Goal: Information Seeking & Learning: Learn about a topic

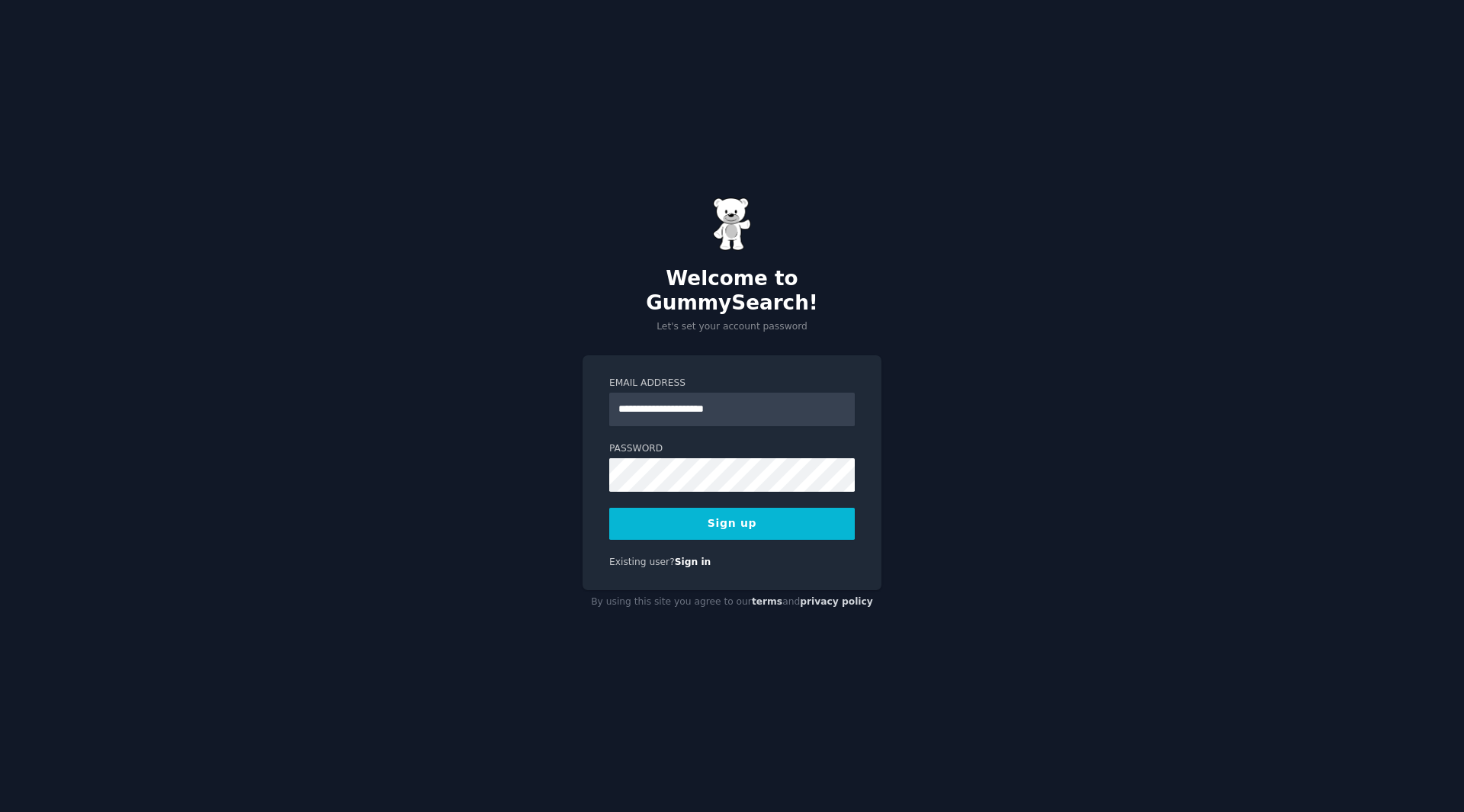
type input "**********"
drag, startPoint x: 707, startPoint y: 507, endPoint x: 702, endPoint y: 500, distance: 8.6
click at [707, 508] on button "Sign up" at bounding box center [732, 524] width 245 height 32
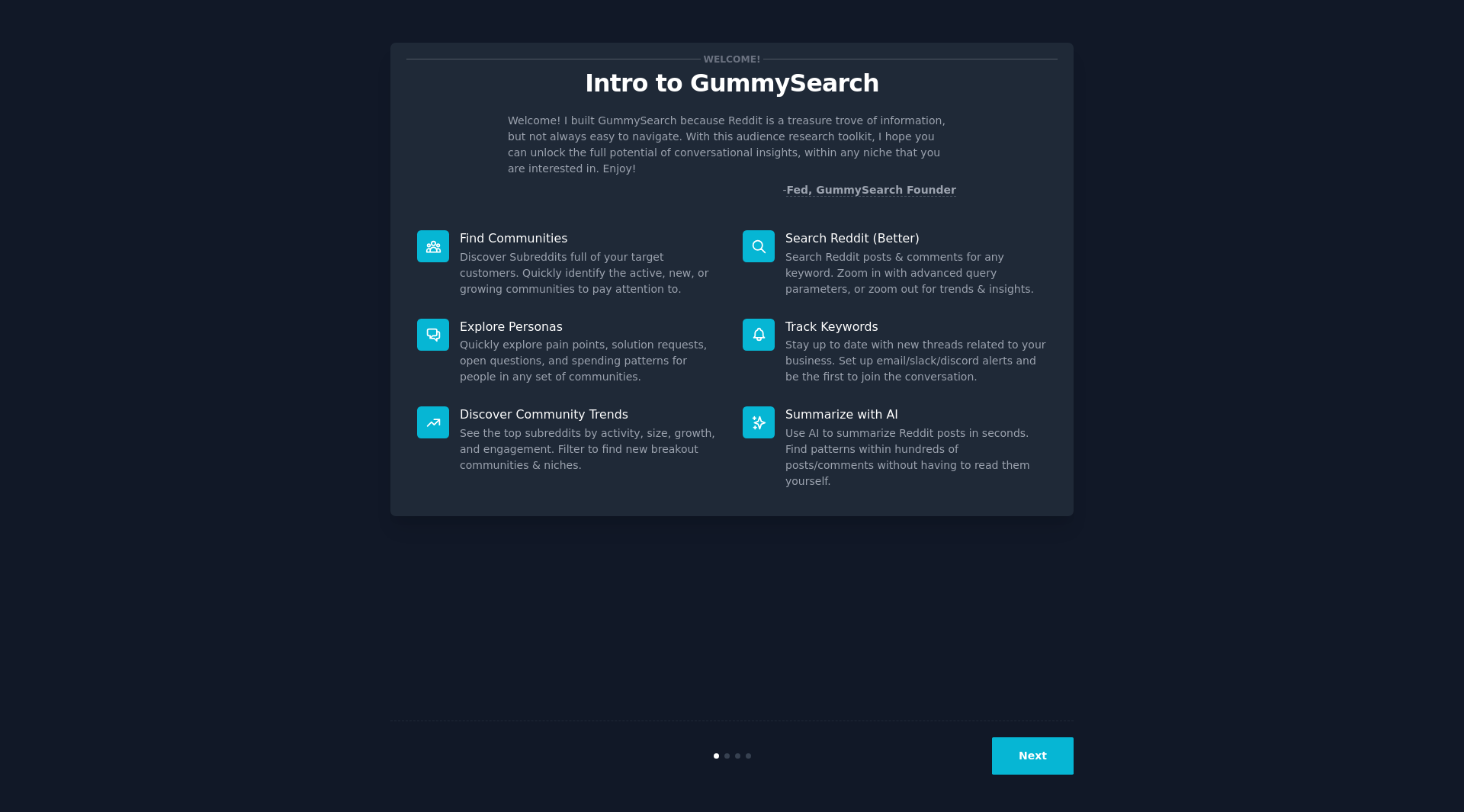
click at [1019, 758] on button "Next" at bounding box center [1032, 756] width 82 height 38
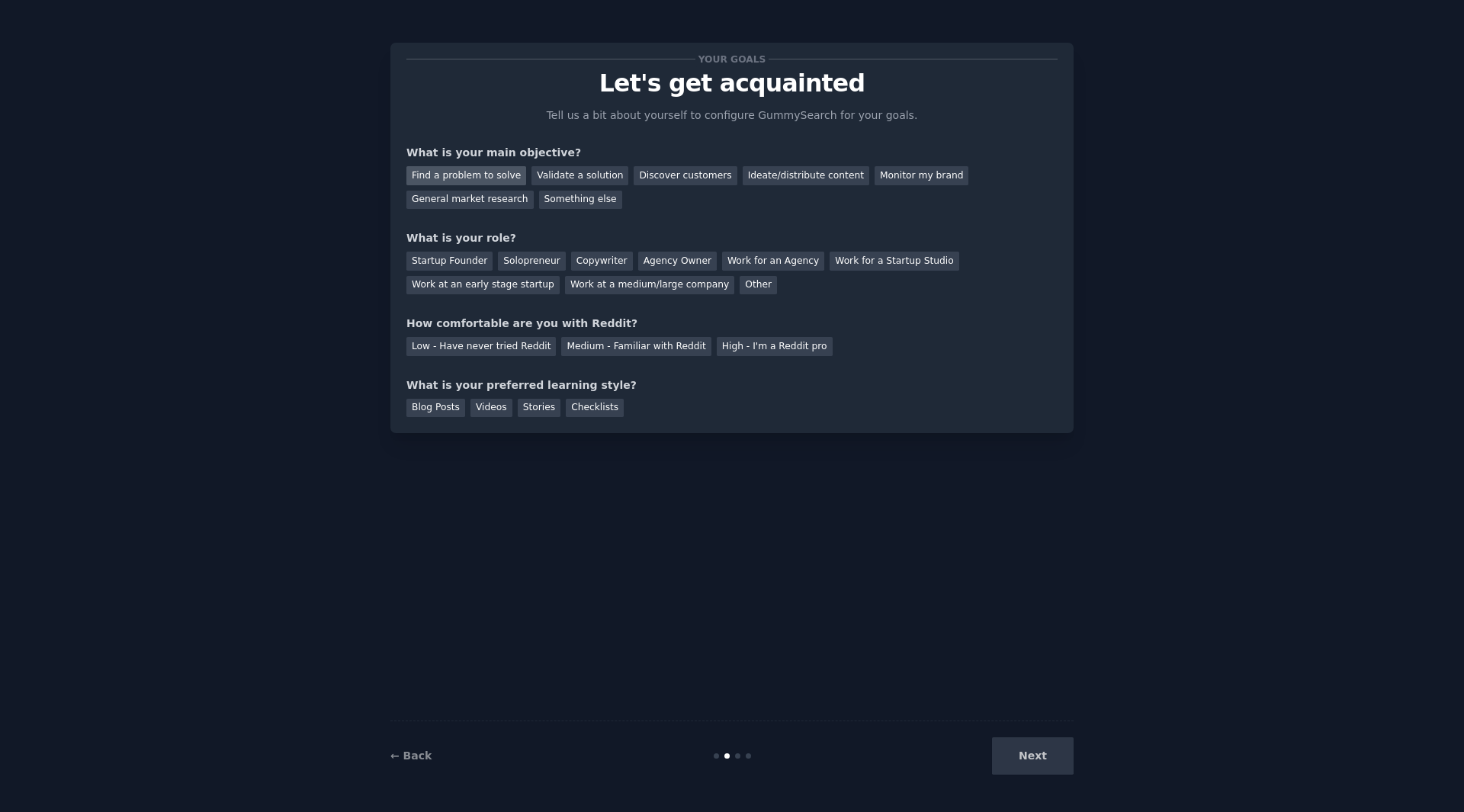
click at [493, 180] on div "Find a problem to solve" at bounding box center [466, 176] width 119 height 19
click at [532, 261] on div "Solopreneur" at bounding box center [531, 261] width 67 height 19
click at [505, 343] on div "Low - Have never tried Reddit" at bounding box center [481, 346] width 149 height 19
click at [566, 406] on div "Checklists" at bounding box center [595, 408] width 58 height 19
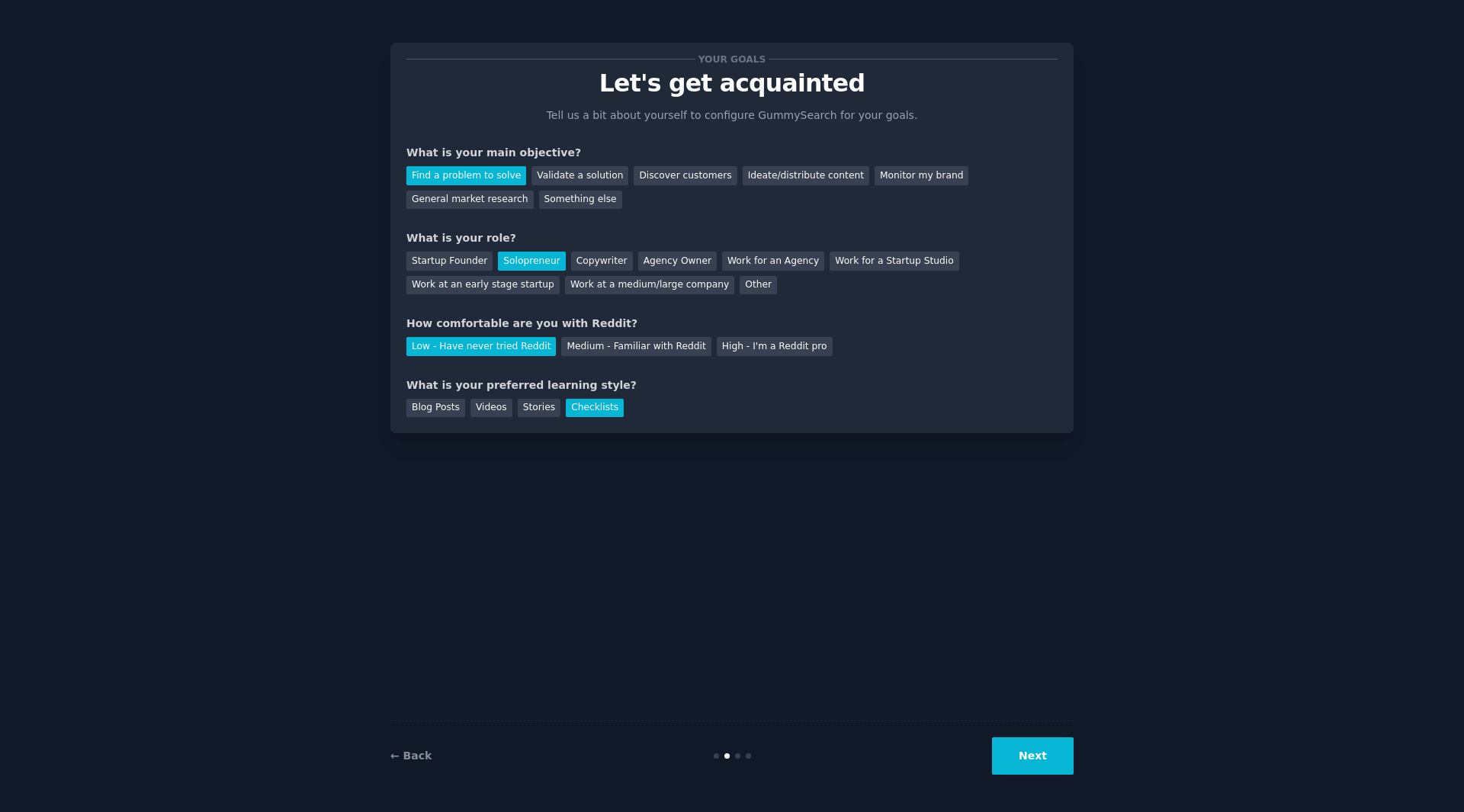
click at [1061, 743] on button "Next" at bounding box center [1032, 756] width 82 height 38
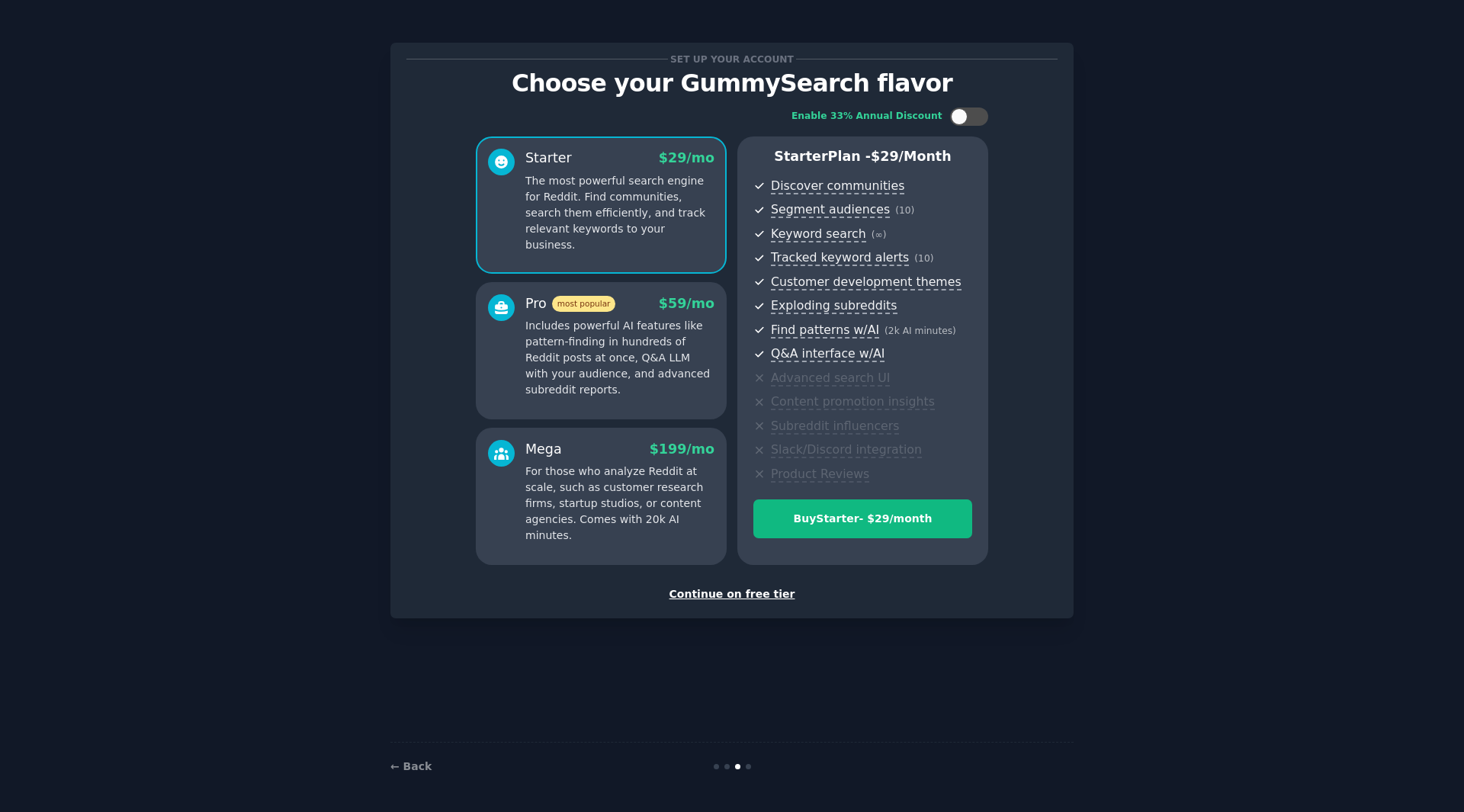
click at [746, 592] on div "Continue on free tier" at bounding box center [732, 593] width 651 height 16
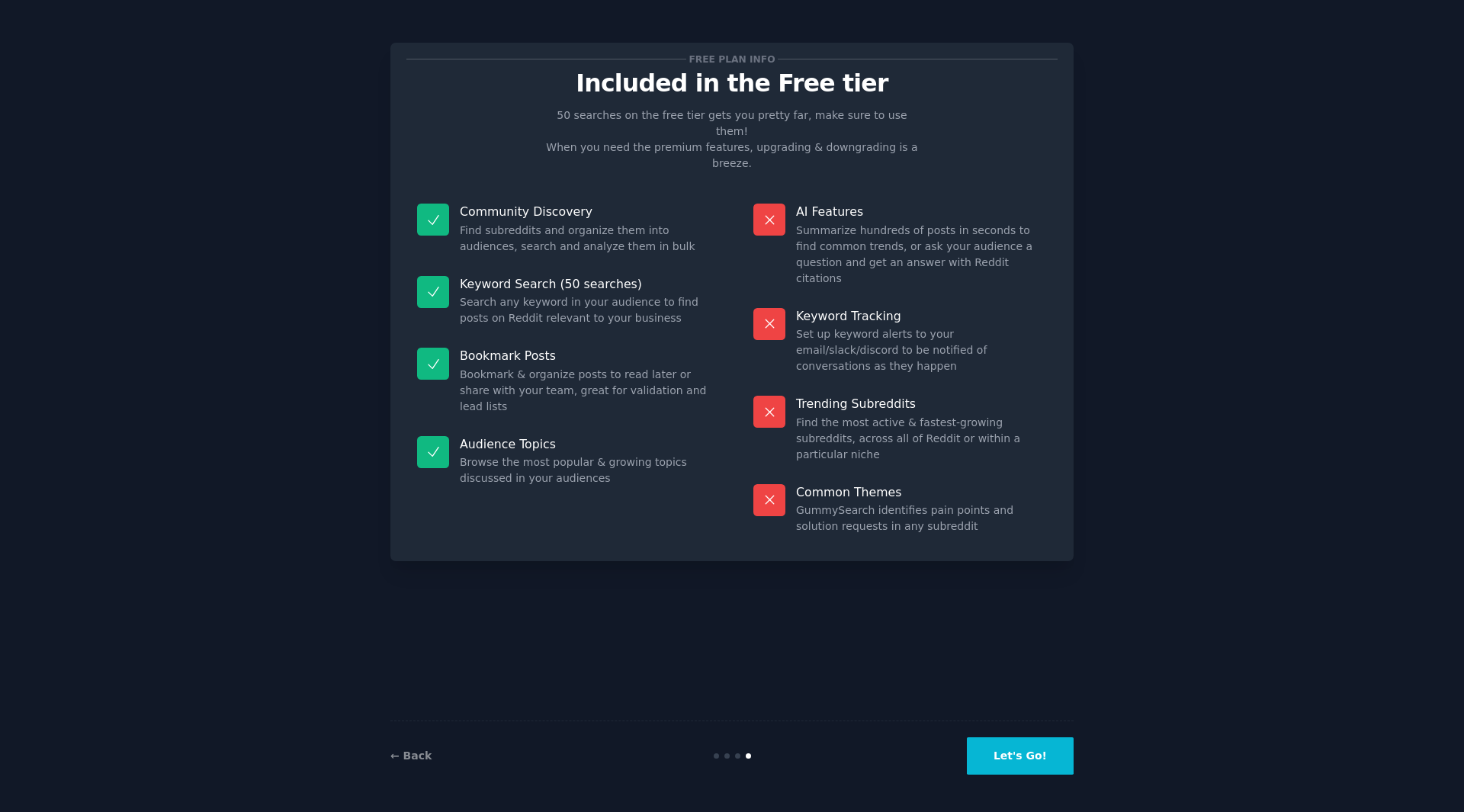
click at [1018, 757] on button "Let's Go!" at bounding box center [1021, 756] width 107 height 38
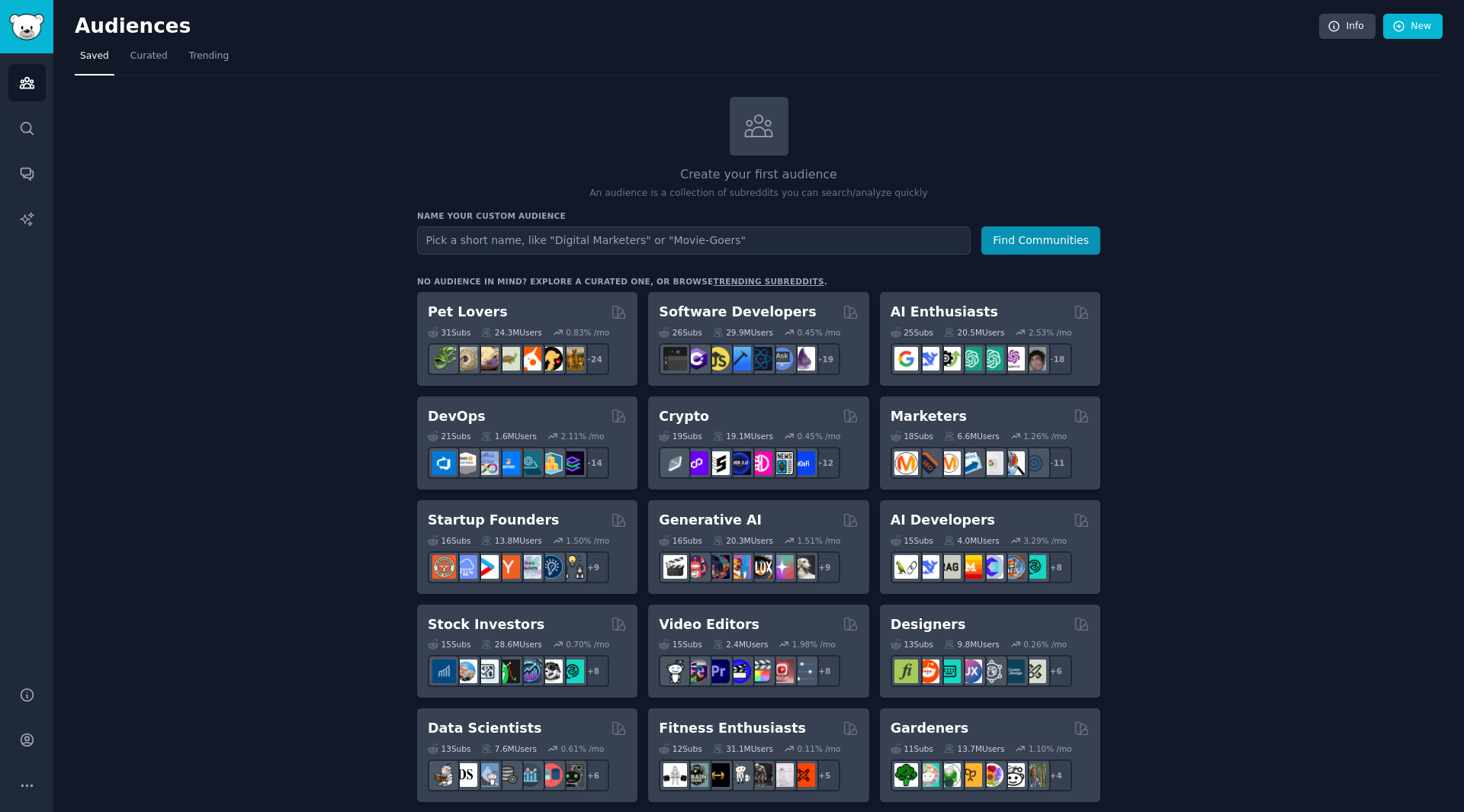
type input "M"
drag, startPoint x: 448, startPoint y: 243, endPoint x: 141, endPoint y: 244, distance: 307.0
type input "massage therapists"
click at [1029, 239] on button "Find Communities" at bounding box center [1040, 240] width 119 height 28
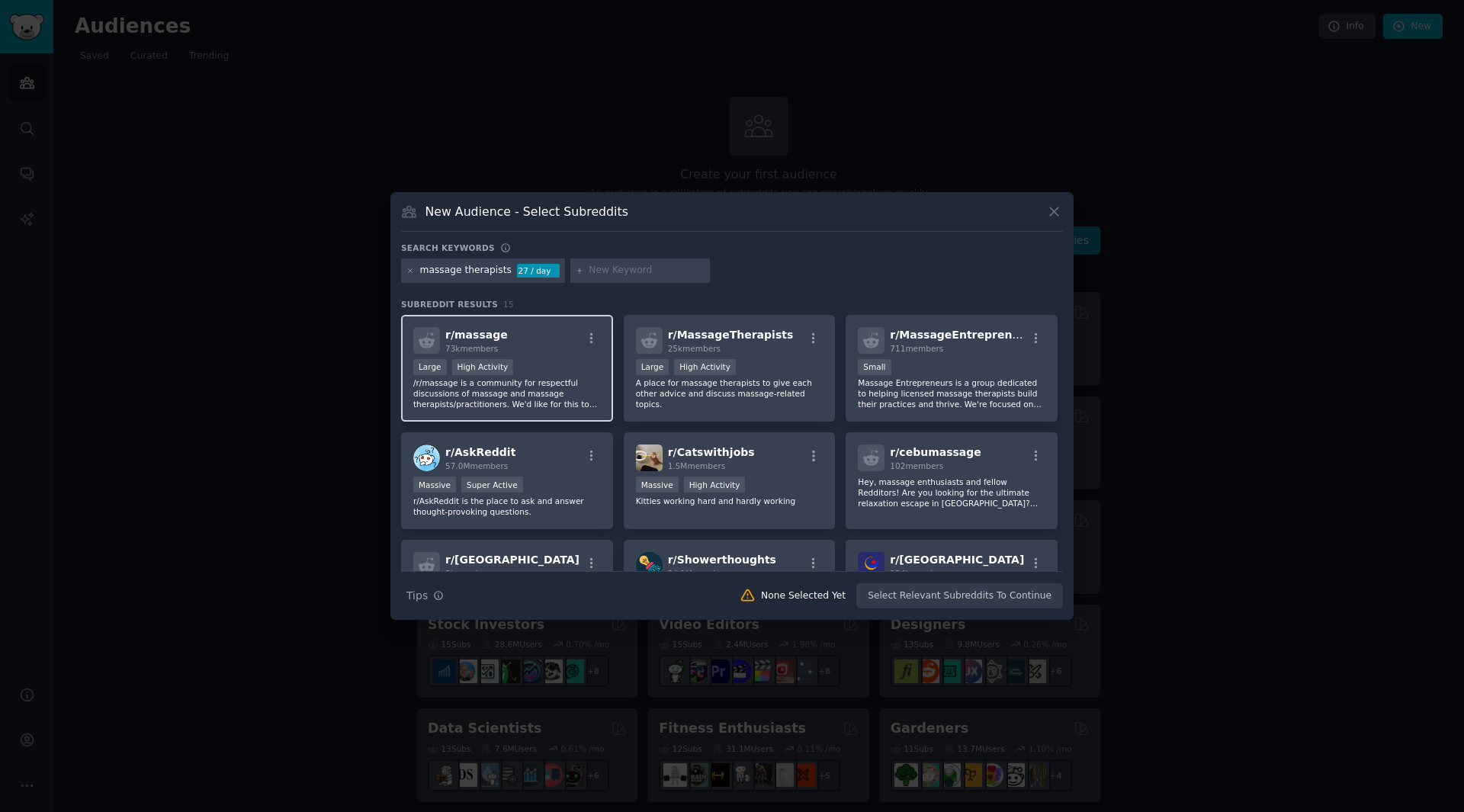
click at [559, 352] on div "r/ massage 73k members" at bounding box center [507, 340] width 188 height 26
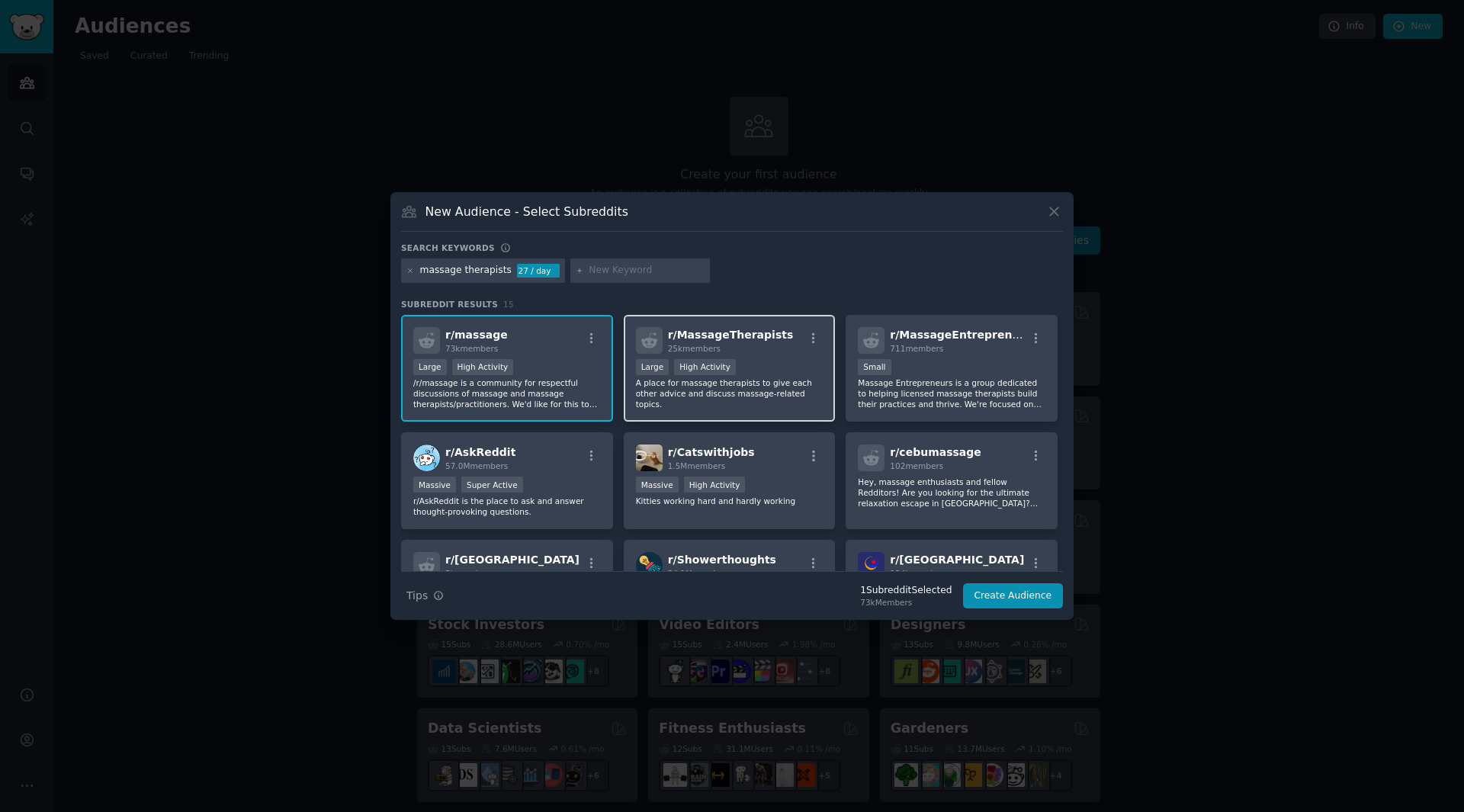
click at [780, 345] on div "r/ MassageTherapists 25k members" at bounding box center [730, 340] width 188 height 26
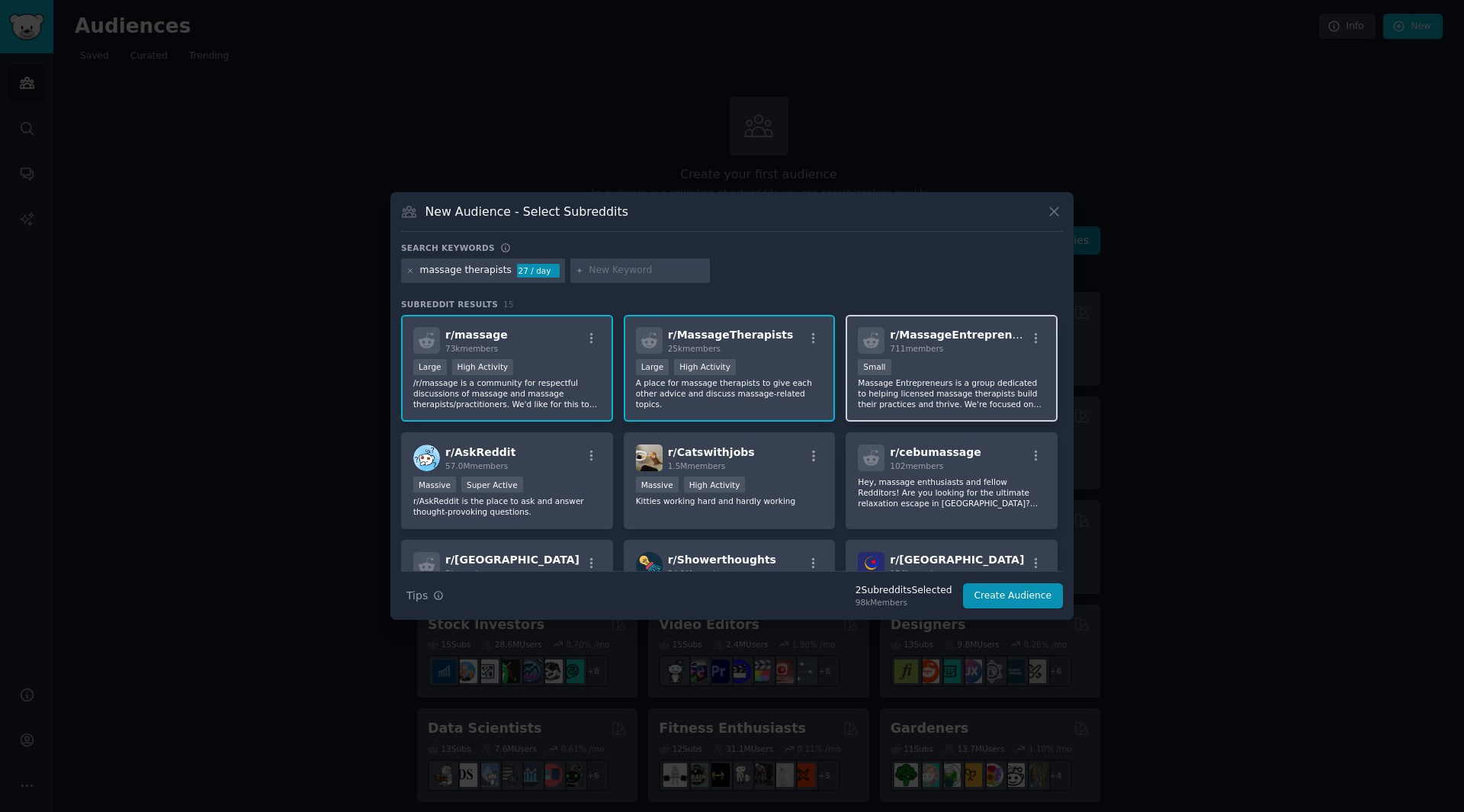
click at [992, 359] on div "Small" at bounding box center [952, 368] width 188 height 19
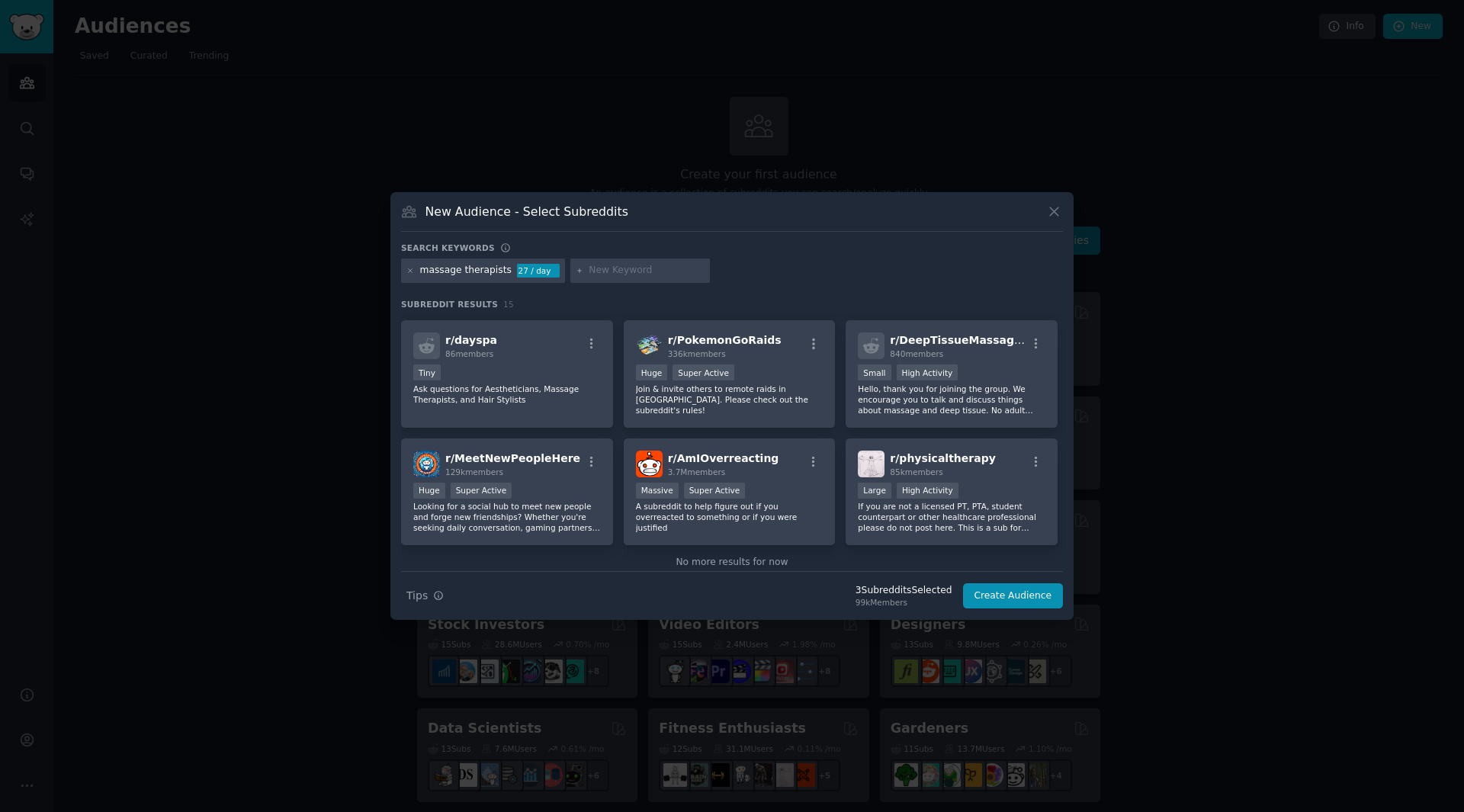
scroll to position [354, 0]
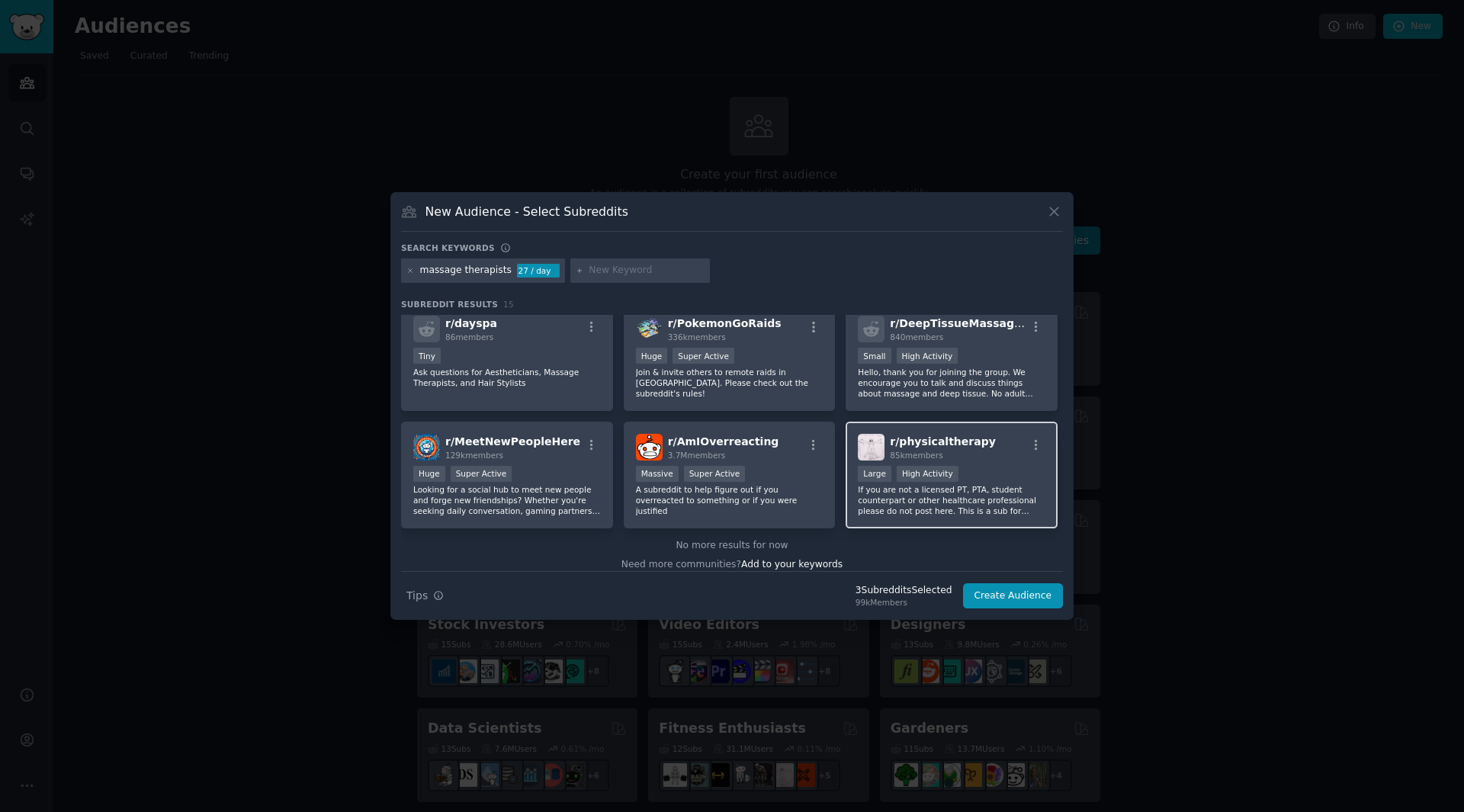
click at [977, 466] on div ">= 80th percentile for submissions / day Large High Activity" at bounding box center [952, 475] width 188 height 19
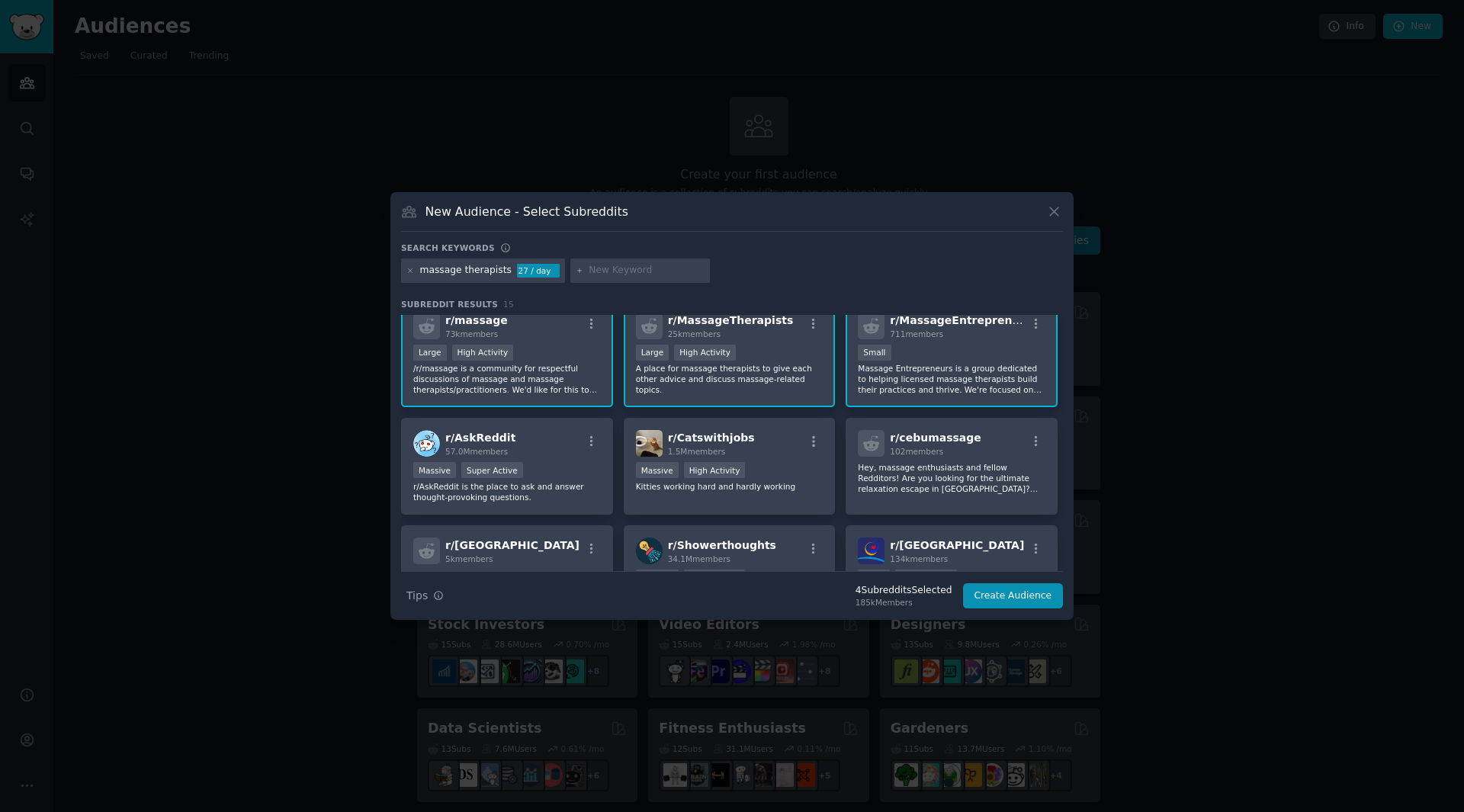
scroll to position [0, 0]
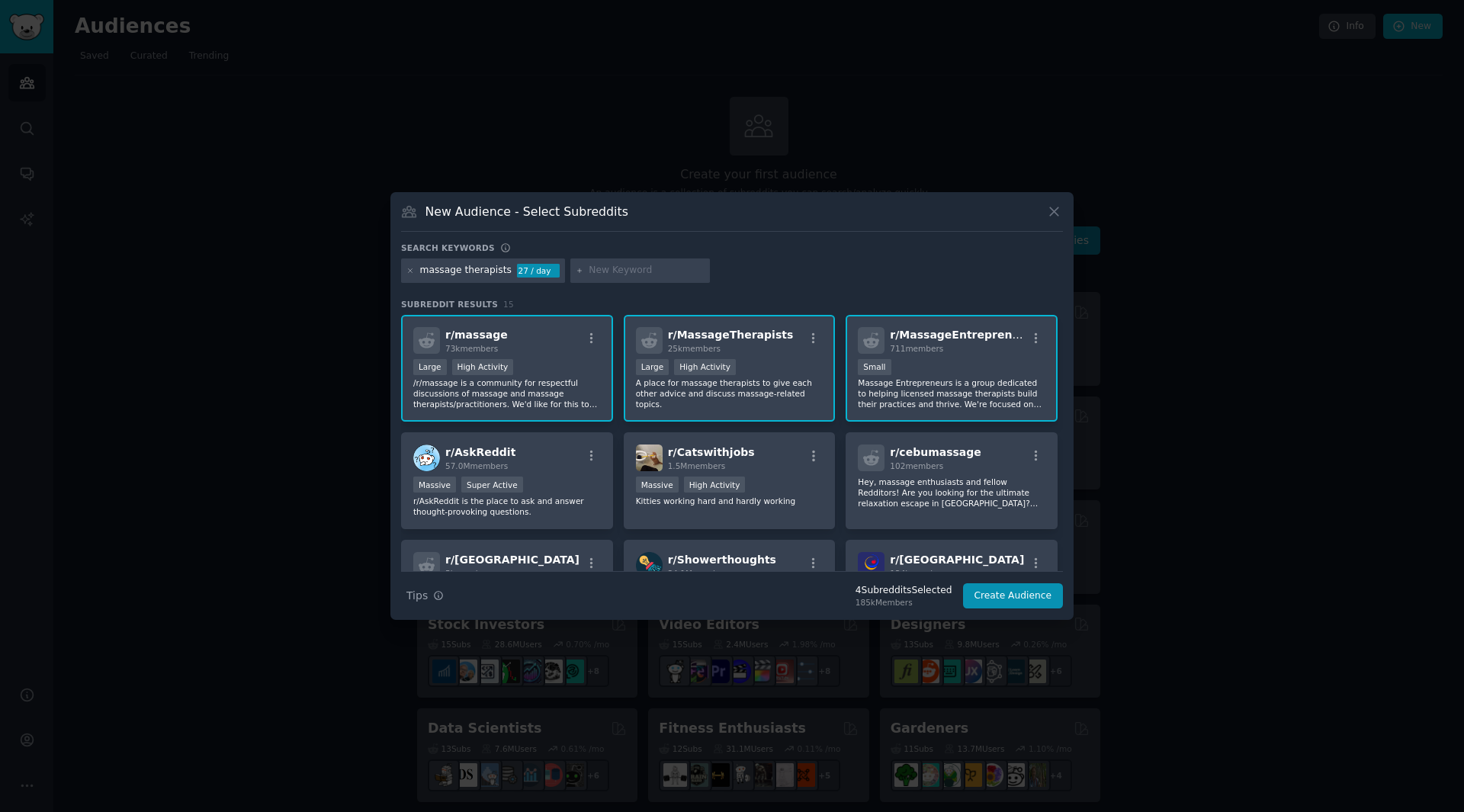
click at [620, 267] on input "text" at bounding box center [646, 270] width 116 height 14
type input "massage"
click at [578, 270] on icon at bounding box center [579, 270] width 4 height 4
click at [627, 274] on input "massage" at bounding box center [646, 270] width 116 height 14
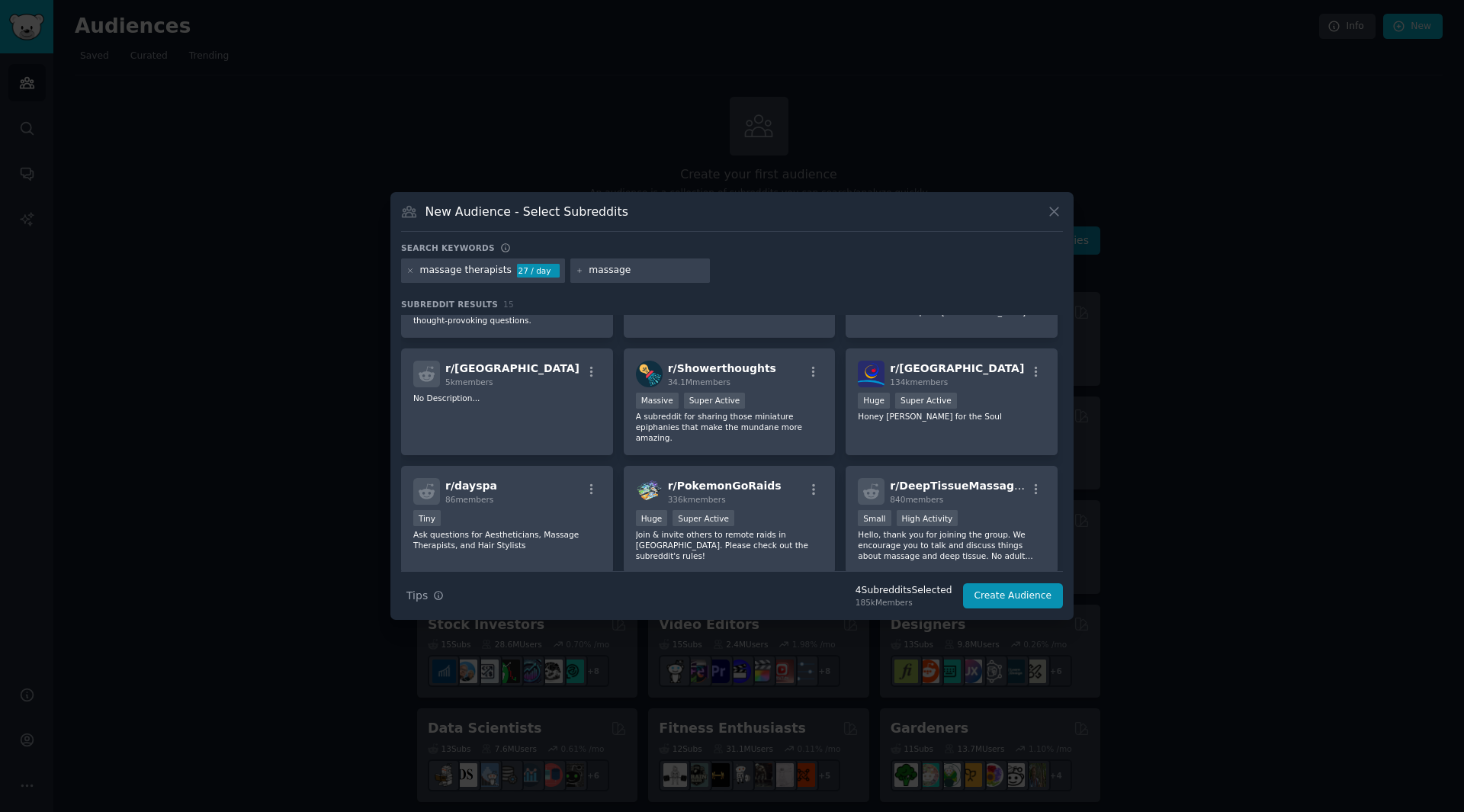
scroll to position [354, 0]
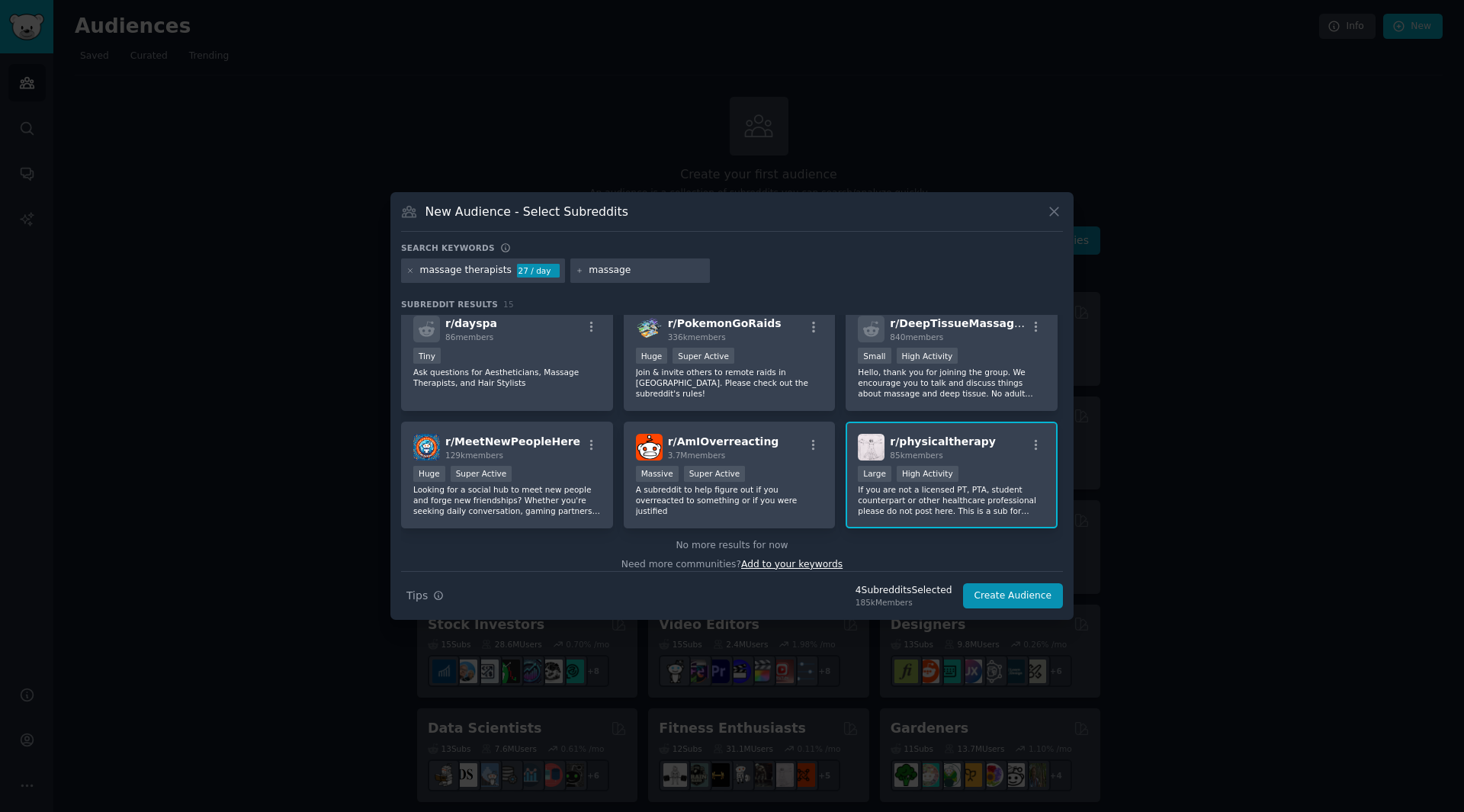
click at [788, 559] on span "Add to your keywords" at bounding box center [792, 563] width 101 height 10
click at [576, 272] on icon at bounding box center [579, 270] width 8 height 8
click at [477, 269] on div "massage therapists" at bounding box center [465, 270] width 91 height 14
drag, startPoint x: 625, startPoint y: 270, endPoint x: 634, endPoint y: 273, distance: 9.5
click at [626, 271] on input "massage" at bounding box center [646, 270] width 116 height 14
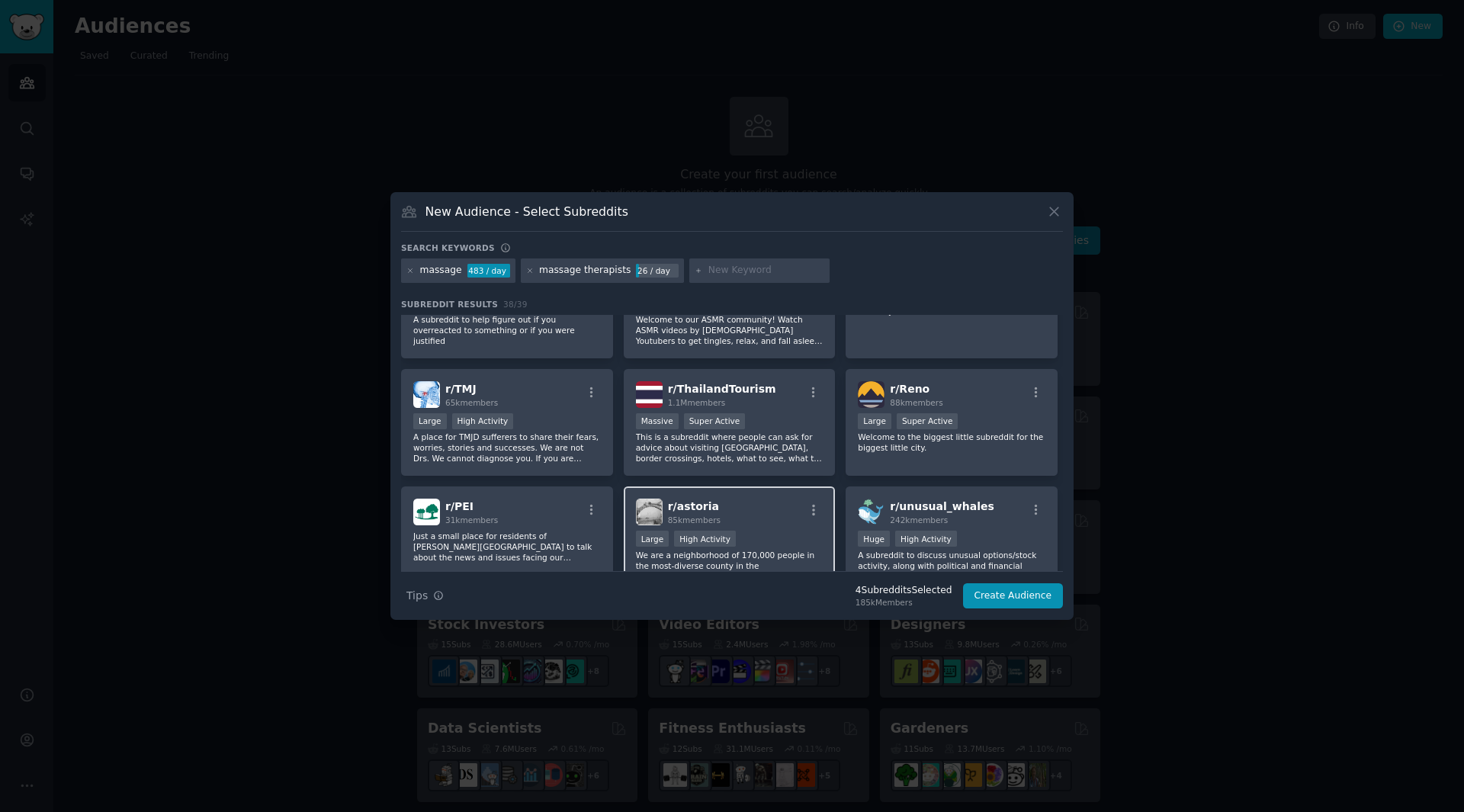
scroll to position [914, 0]
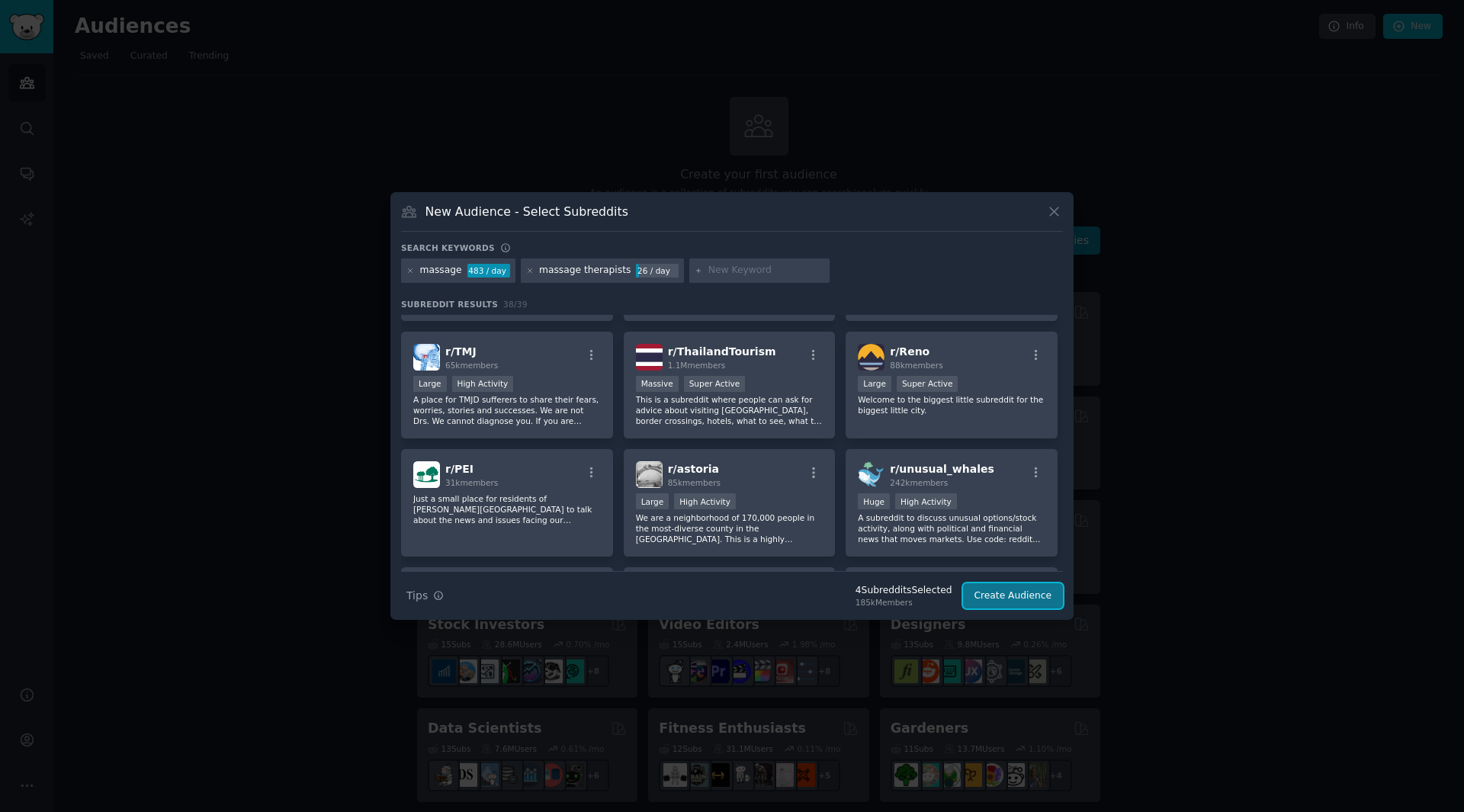
click at [1004, 603] on button "Create Audience" at bounding box center [1013, 596] width 100 height 26
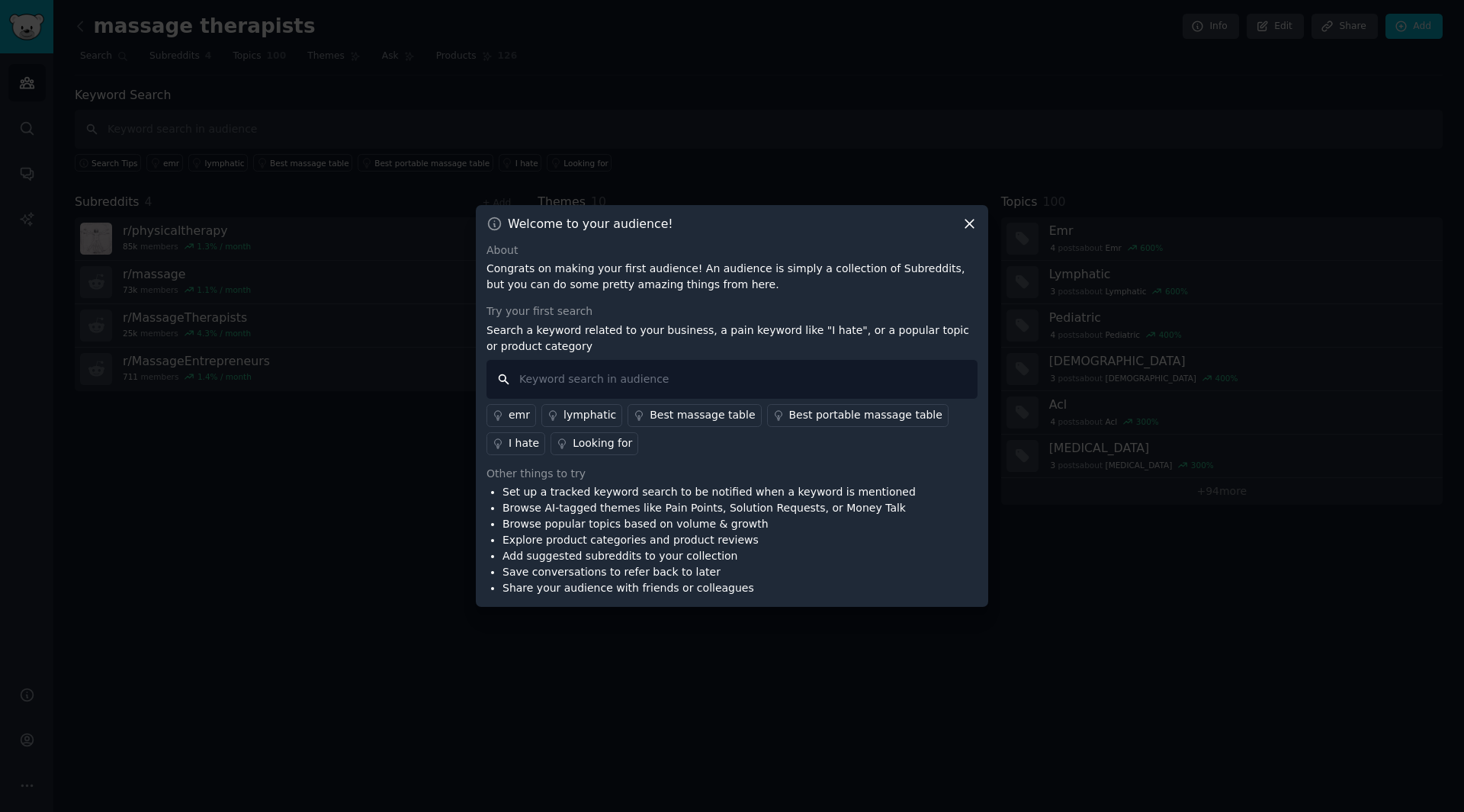
click at [604, 388] on input "text" at bounding box center [732, 378] width 491 height 38
type input "hard, frustraiting, need, sick, tired"
click at [539, 436] on div "I hate" at bounding box center [524, 443] width 30 height 16
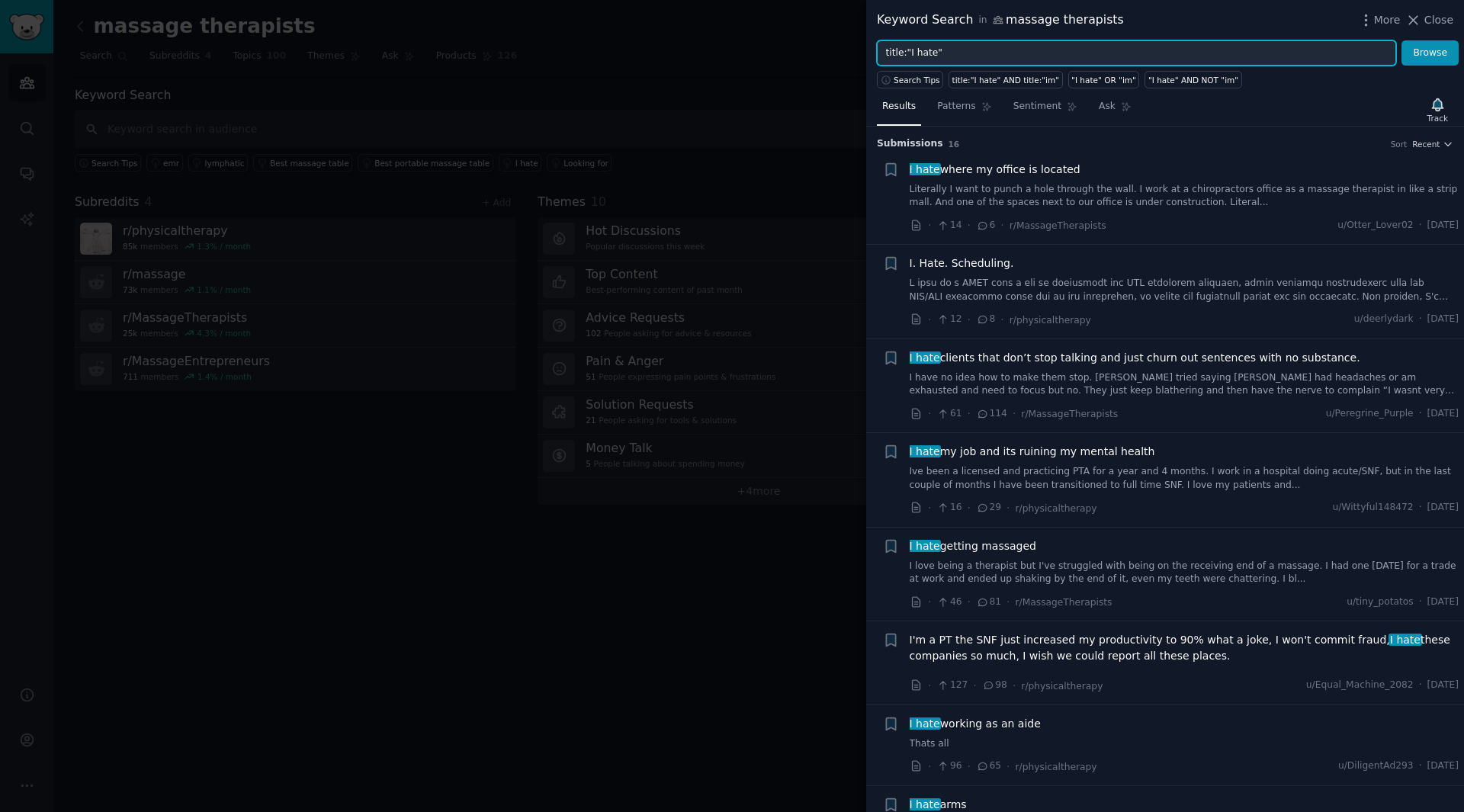
drag, startPoint x: 999, startPoint y: 51, endPoint x: 849, endPoint y: 38, distance: 150.6
click at [849, 38] on div "Keyword Search in massage therapists More Close title:"I hate" Browse Search Ti…" at bounding box center [732, 406] width 1464 height 812
click at [1402, 40] on button "Browse" at bounding box center [1430, 54] width 57 height 26
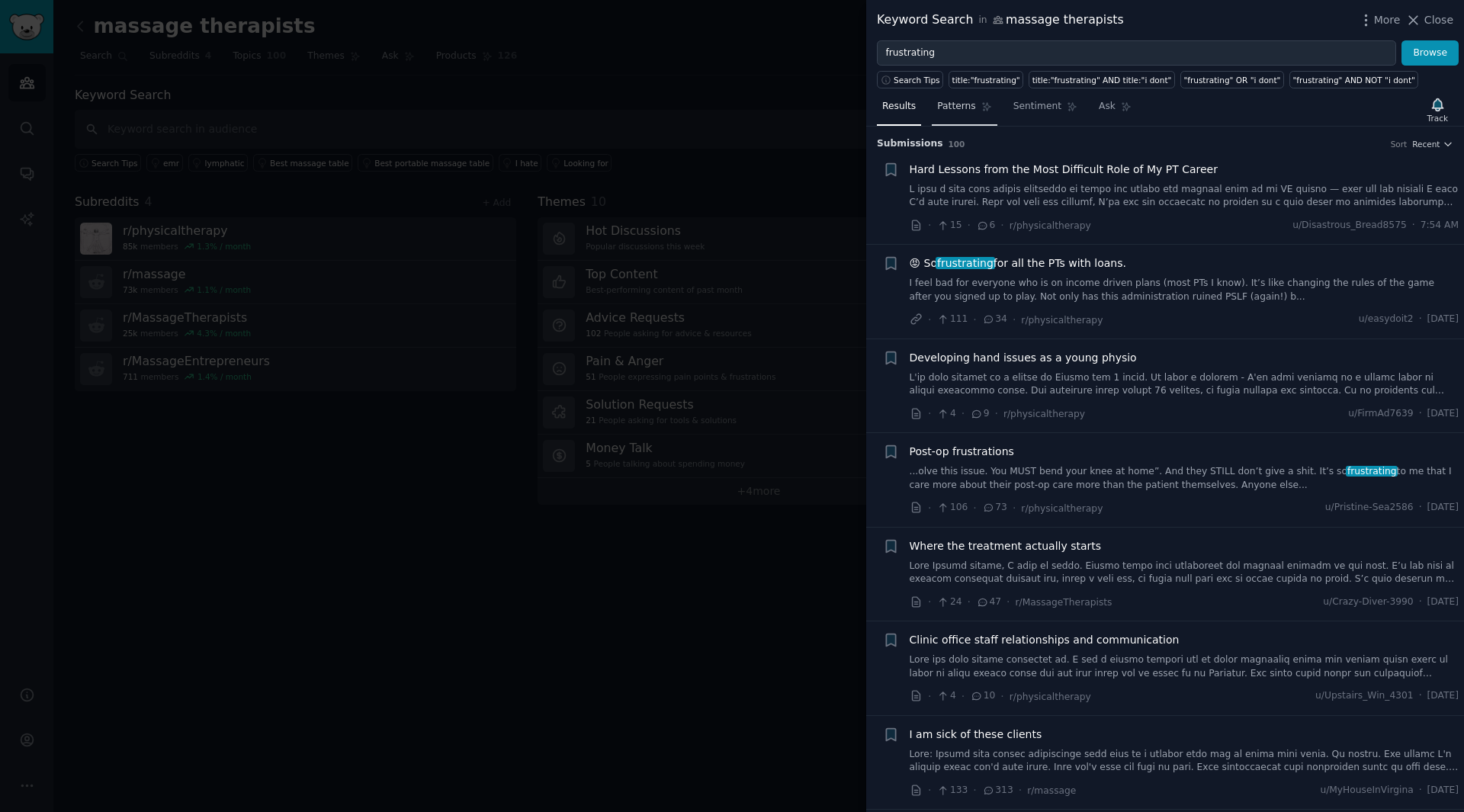
click at [958, 112] on span "Patterns" at bounding box center [956, 106] width 39 height 14
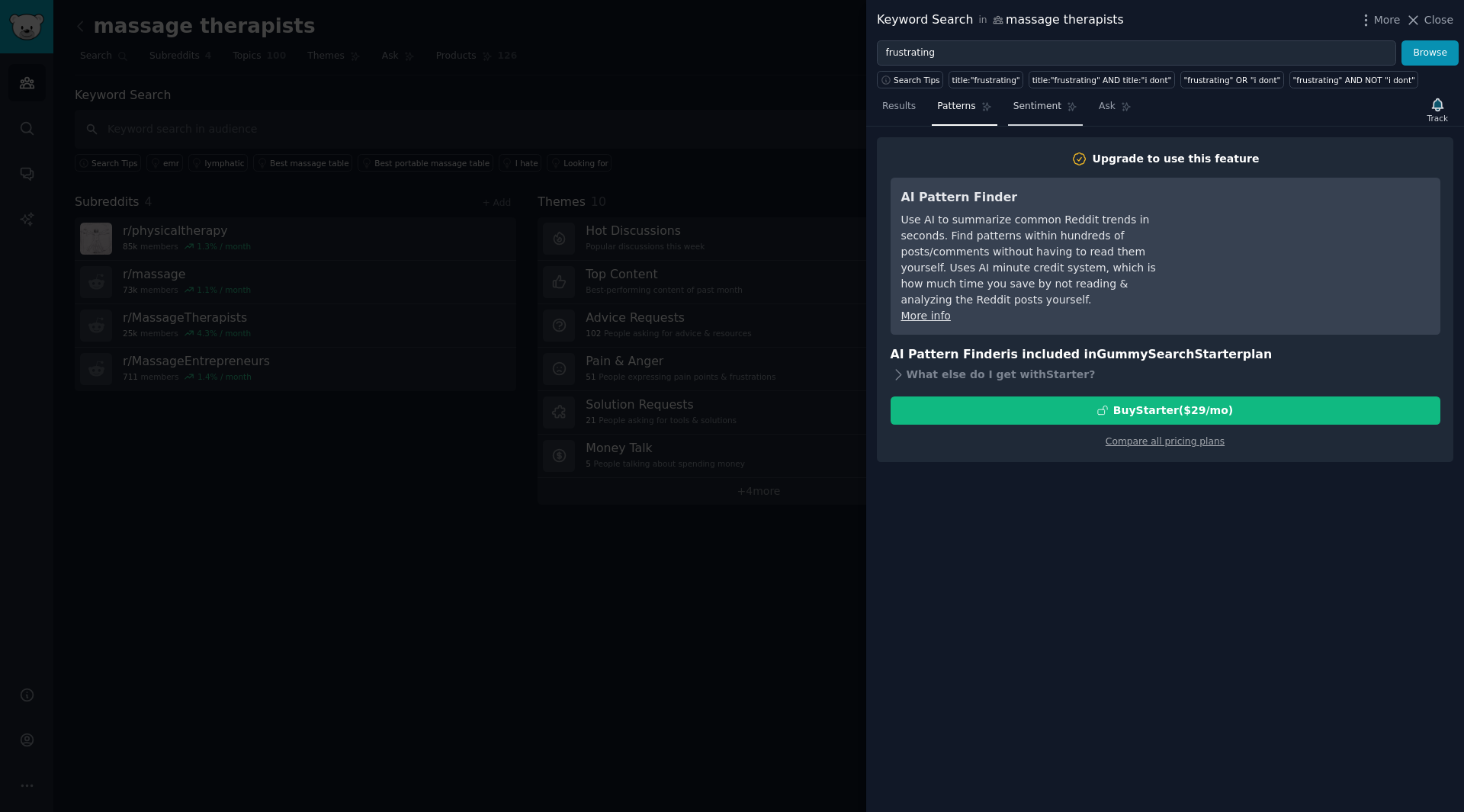
click at [1036, 113] on span "Sentiment" at bounding box center [1037, 106] width 48 height 14
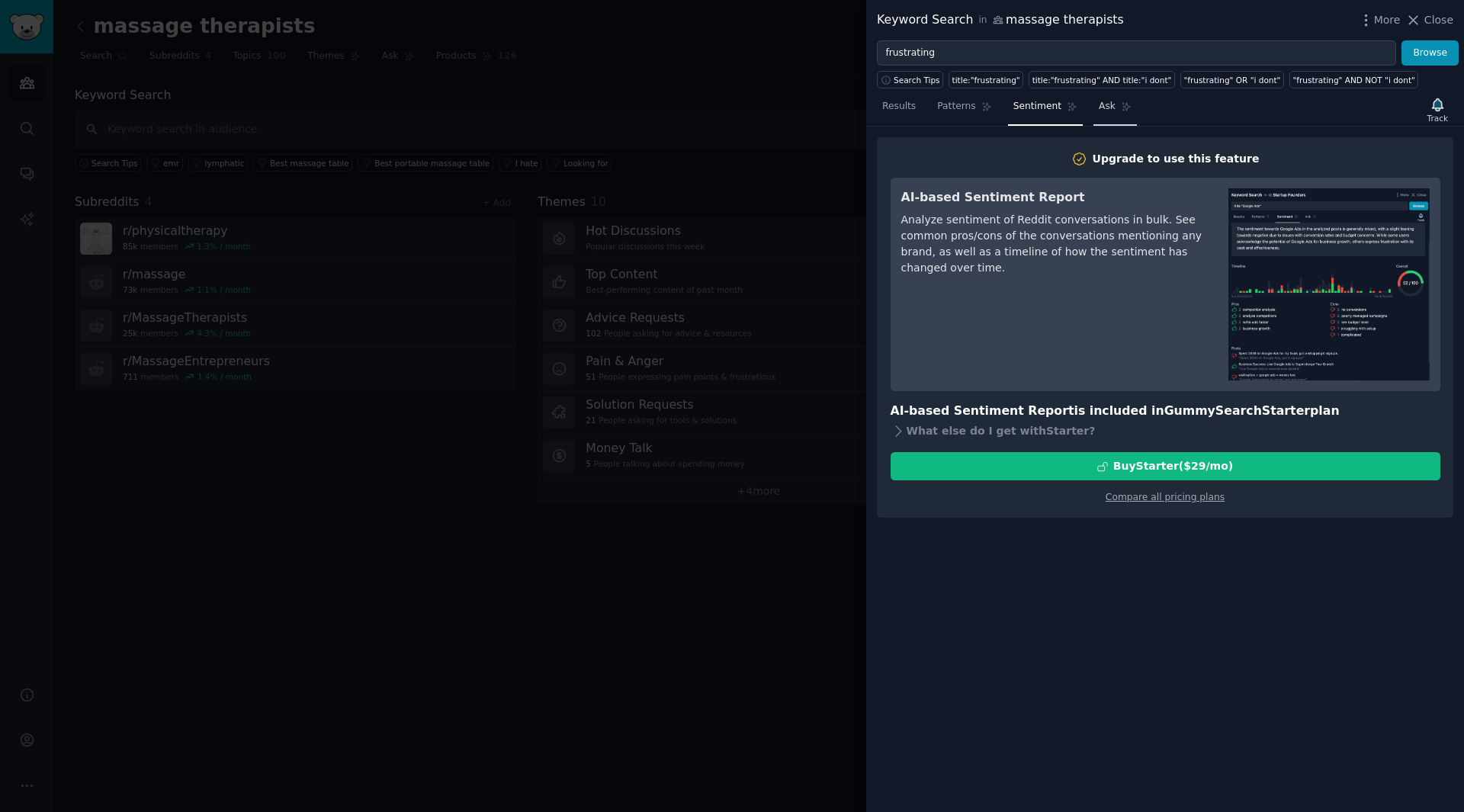
click at [1093, 107] on link "Ask" at bounding box center [1115, 110] width 43 height 31
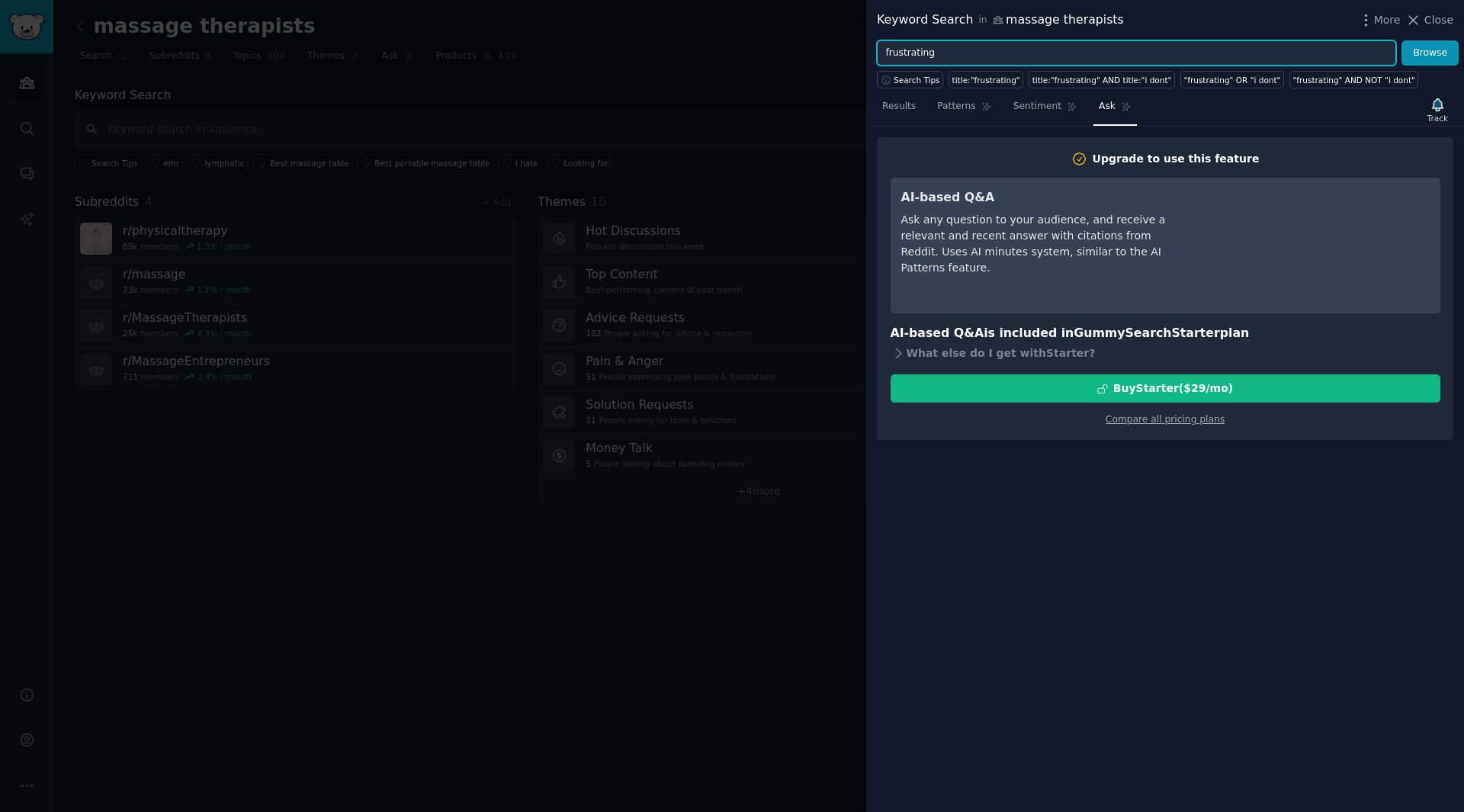
drag, startPoint x: 955, startPoint y: 62, endPoint x: 837, endPoint y: 61, distance: 118.0
click at [837, 61] on div "Keyword Search in massage therapists More Close frustrating Browse Search Tips …" at bounding box center [732, 406] width 1464 height 812
type input "h"
type input "want"
click at [1402, 40] on button "Browse" at bounding box center [1430, 54] width 57 height 26
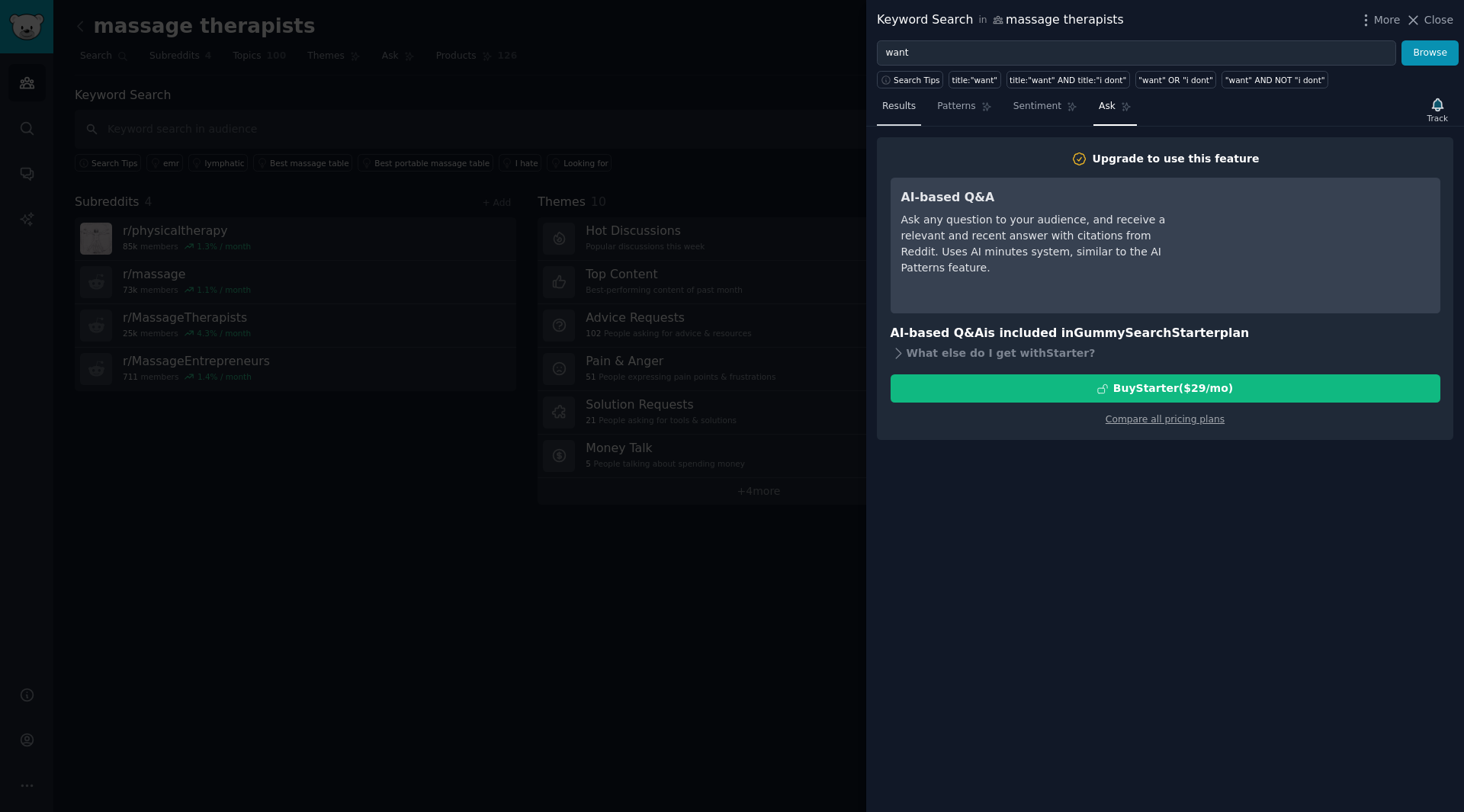
click at [914, 108] on link "Results" at bounding box center [899, 110] width 44 height 31
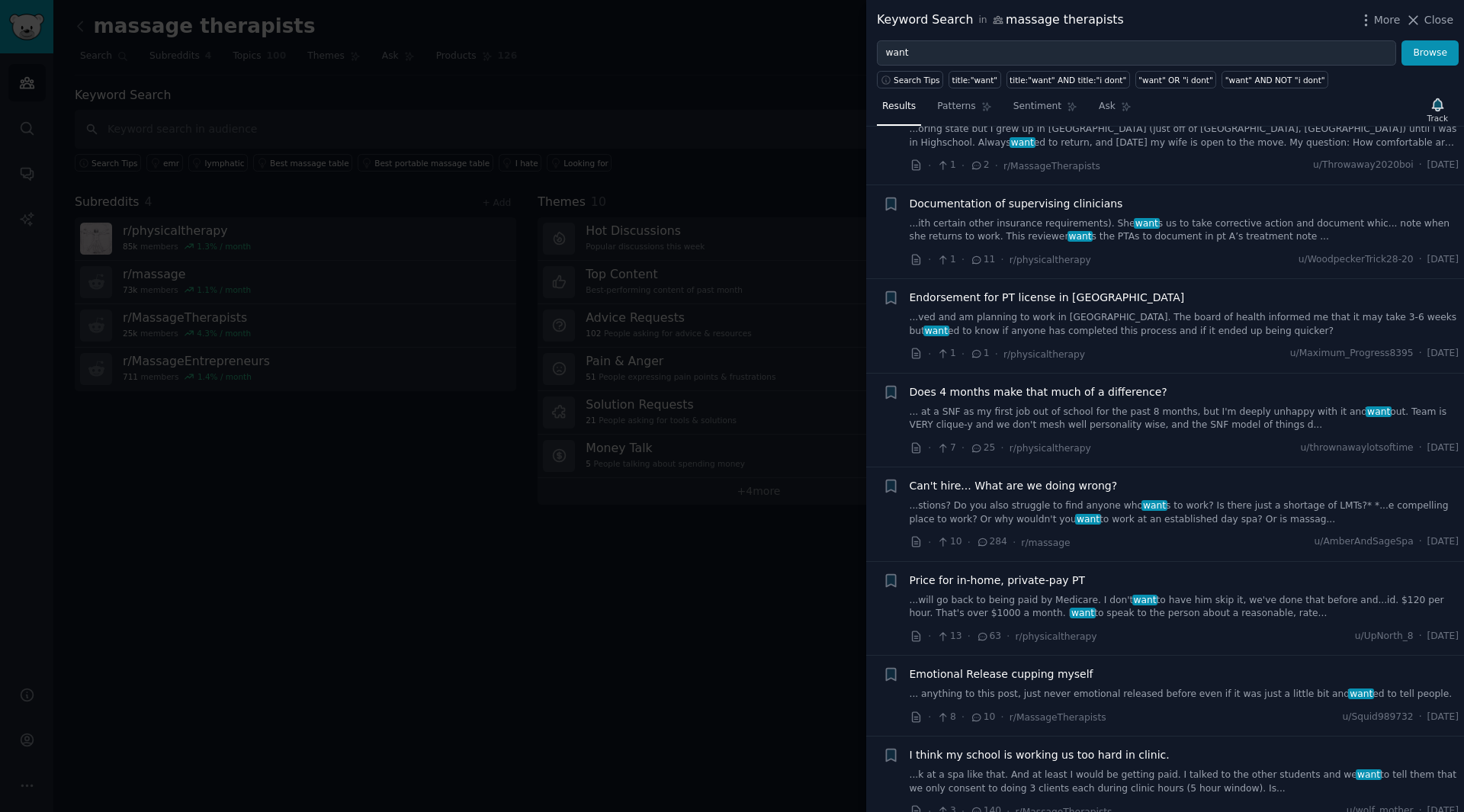
scroll to position [610, 0]
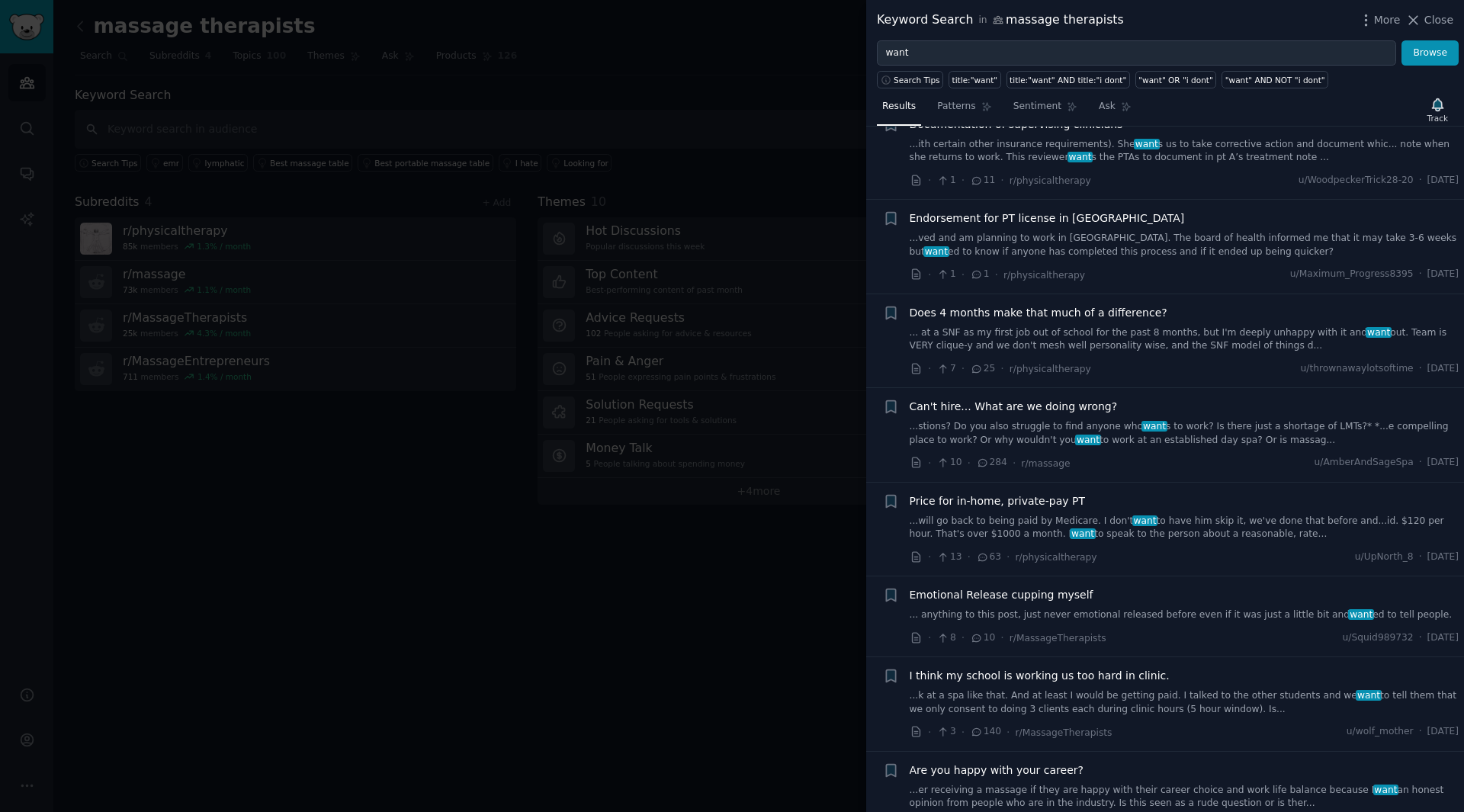
click at [1085, 517] on link "...will go back to being paid by Medicare. I don't want to have him skip it, we…" at bounding box center [1184, 528] width 549 height 26
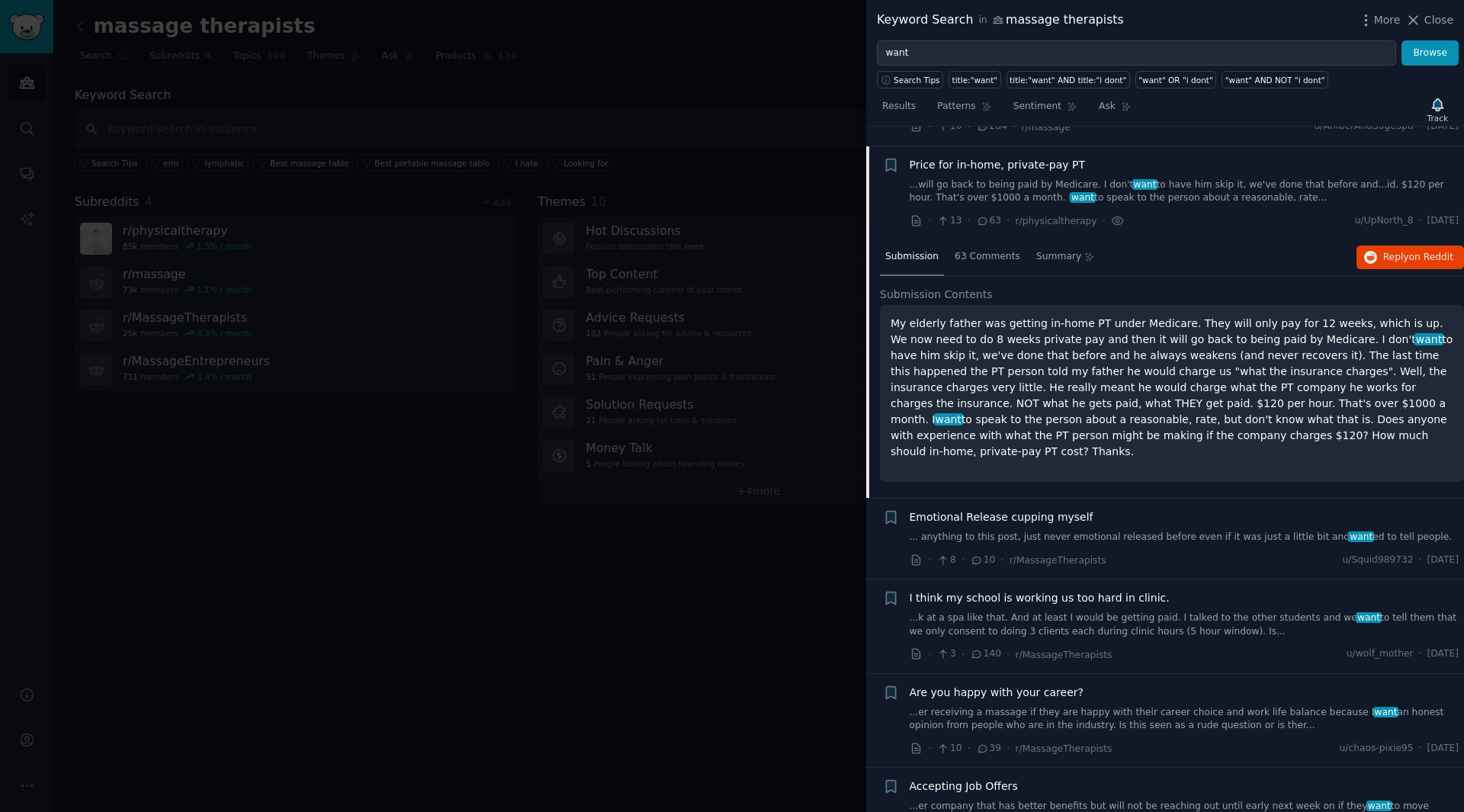
scroll to position [966, 0]
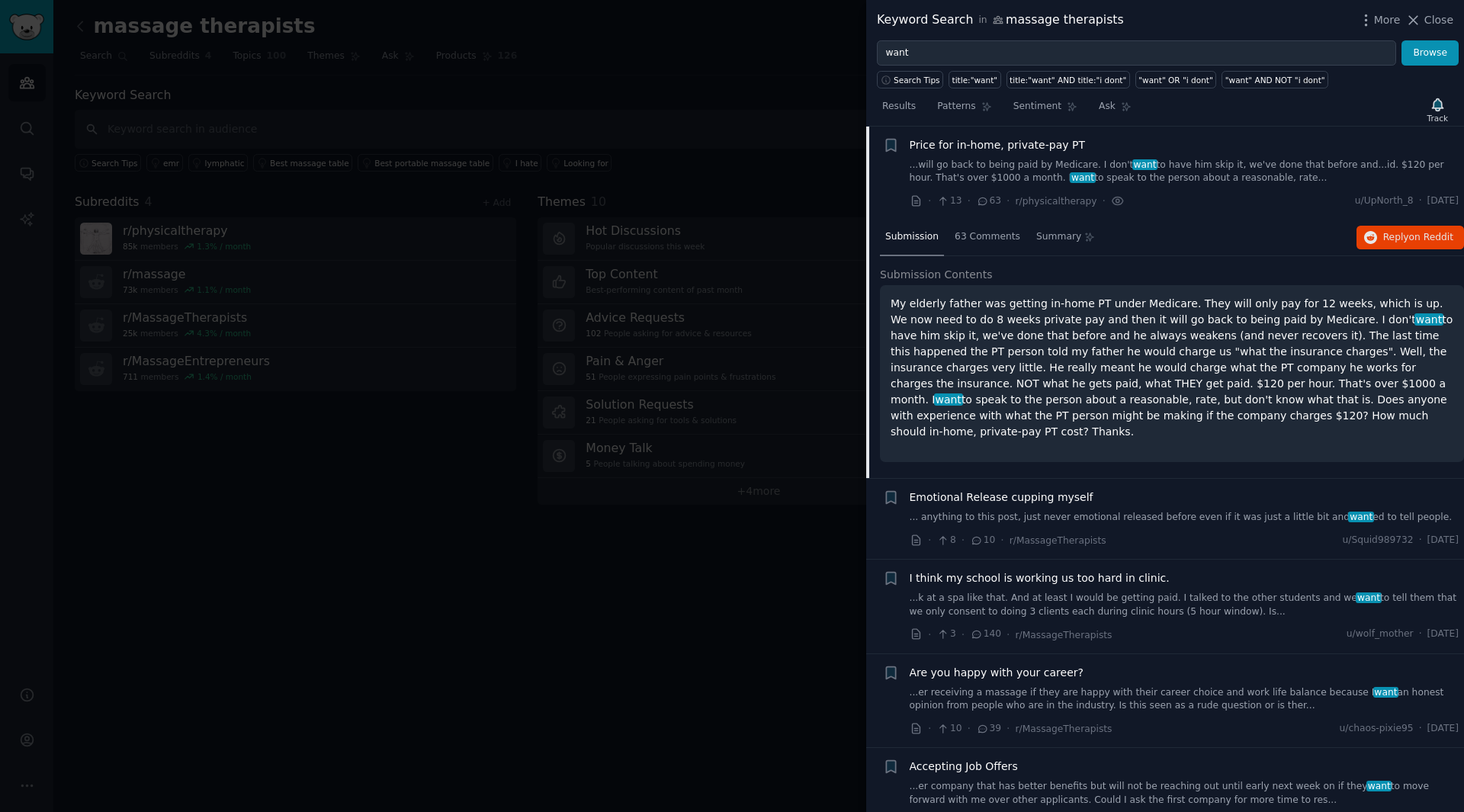
click at [1170, 433] on div "My elderly father was getting in-home PT under Medicare. They will only pay for…" at bounding box center [1172, 374] width 584 height 176
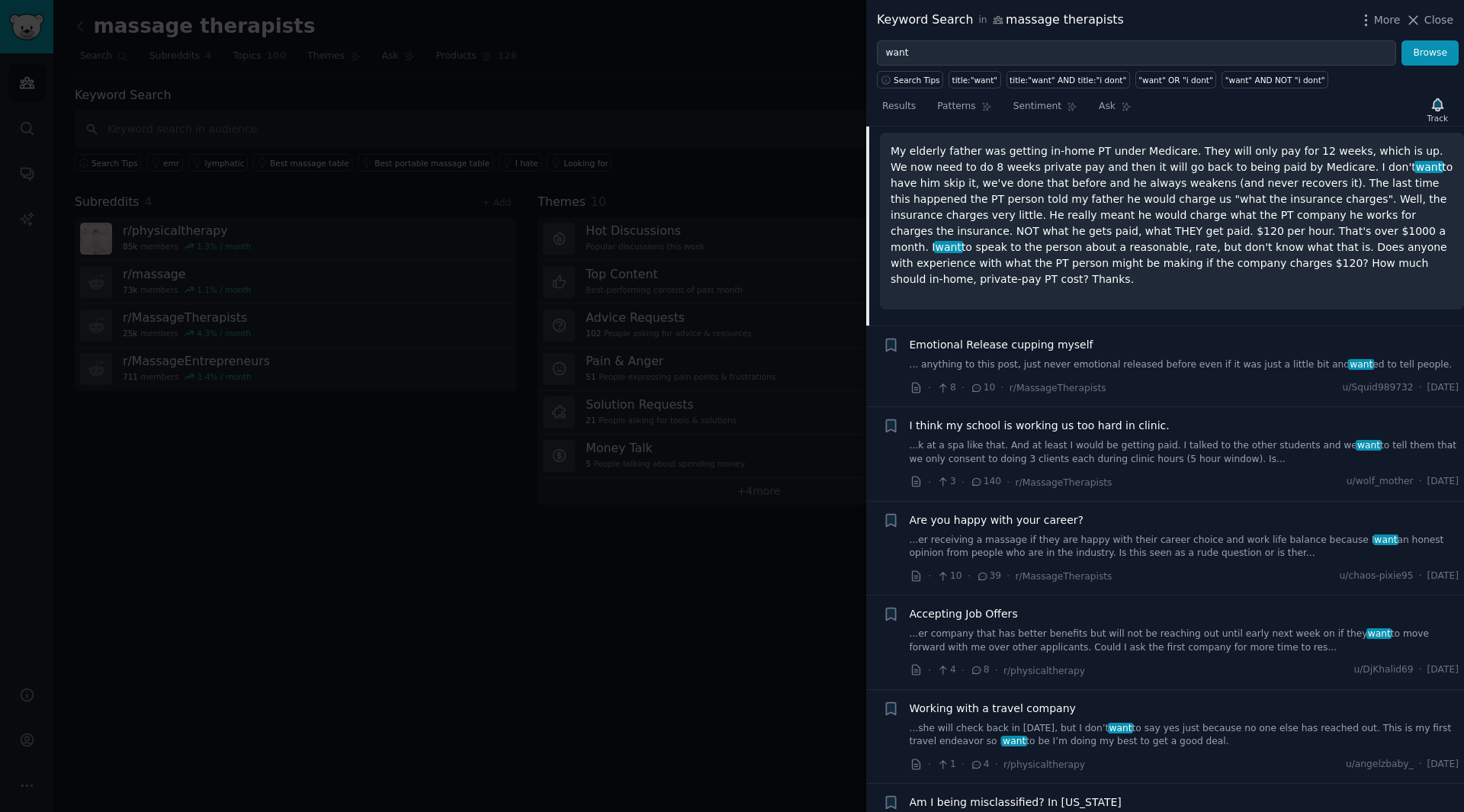
scroll to position [1194, 0]
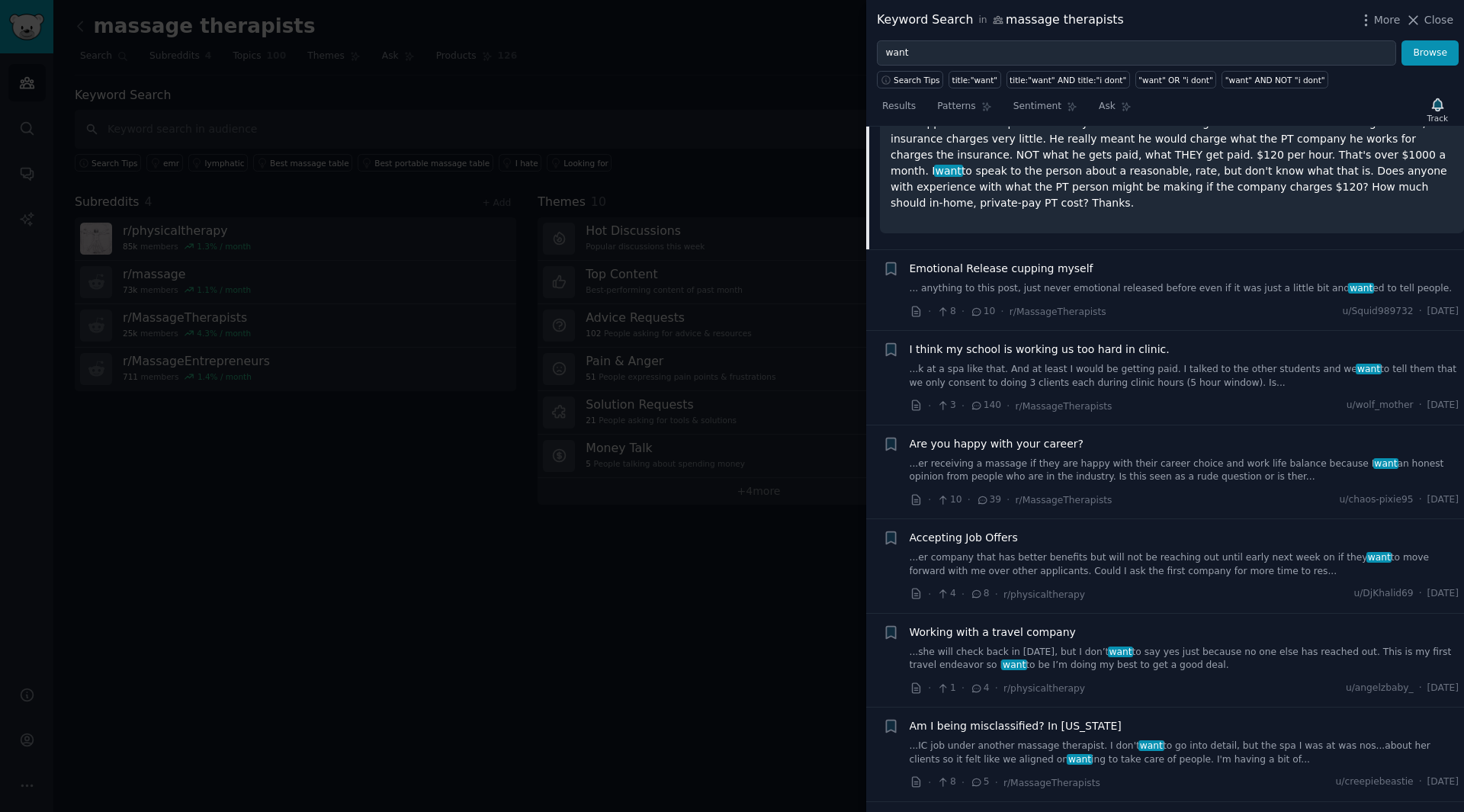
click at [1114, 436] on div "Are you happy with your career?" at bounding box center [1184, 443] width 549 height 16
click at [1290, 458] on link "...er receiving a massage if they are happy with their career choice and work l…" at bounding box center [1184, 470] width 549 height 26
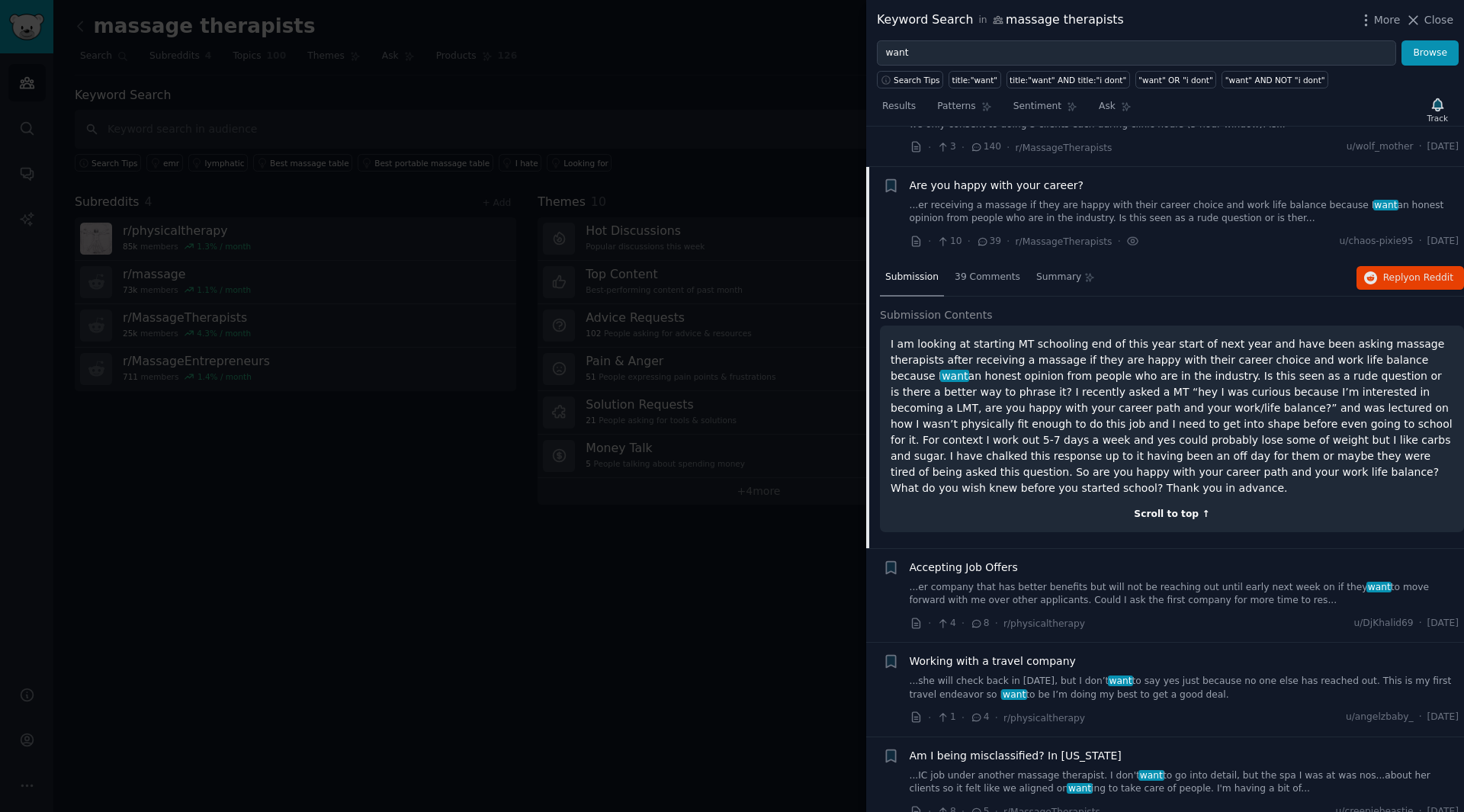
scroll to position [1235, 0]
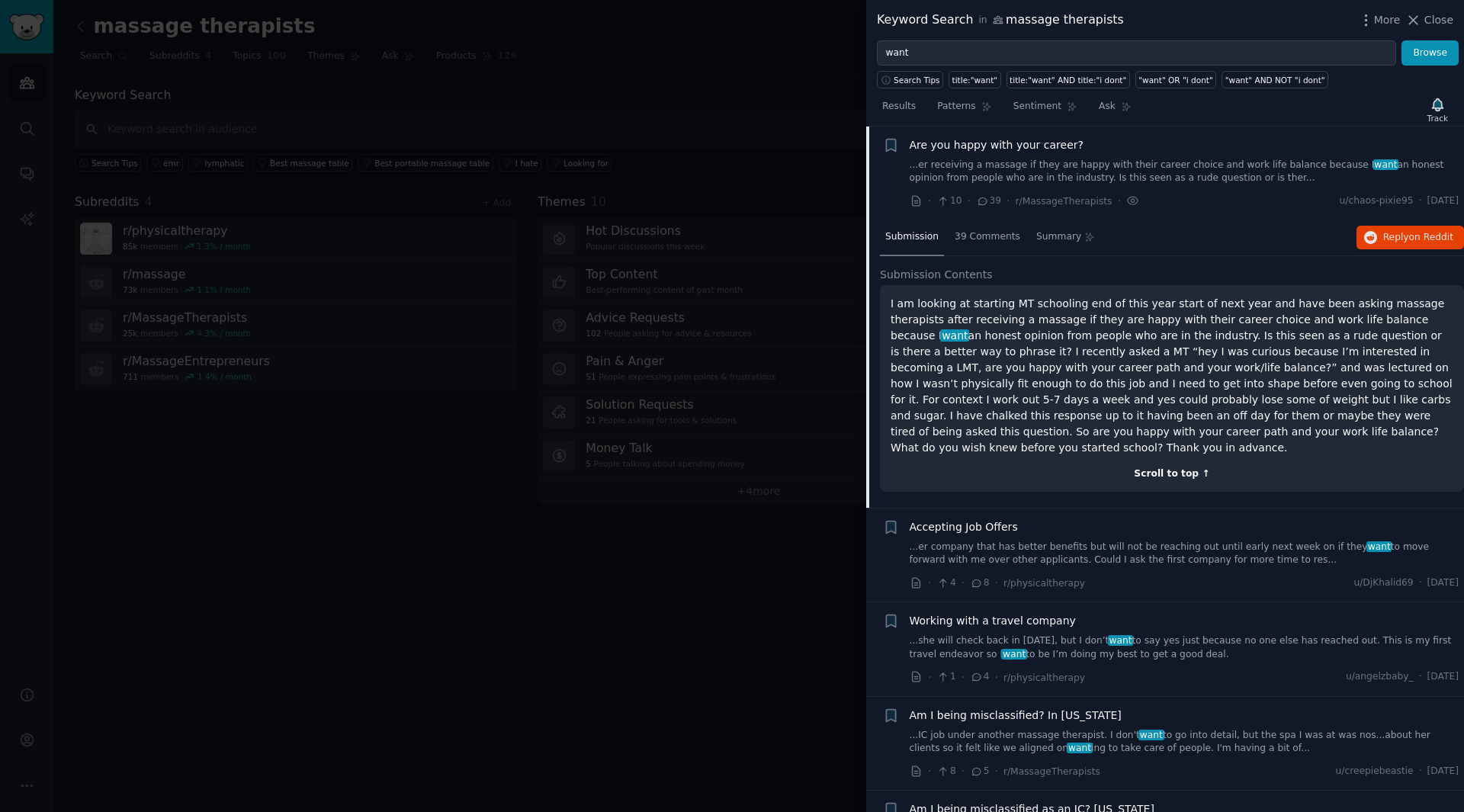
click at [1143, 467] on div "Scroll to top ↑" at bounding box center [1171, 474] width 562 height 14
click at [1181, 467] on div "Scroll to top ↑" at bounding box center [1171, 474] width 562 height 14
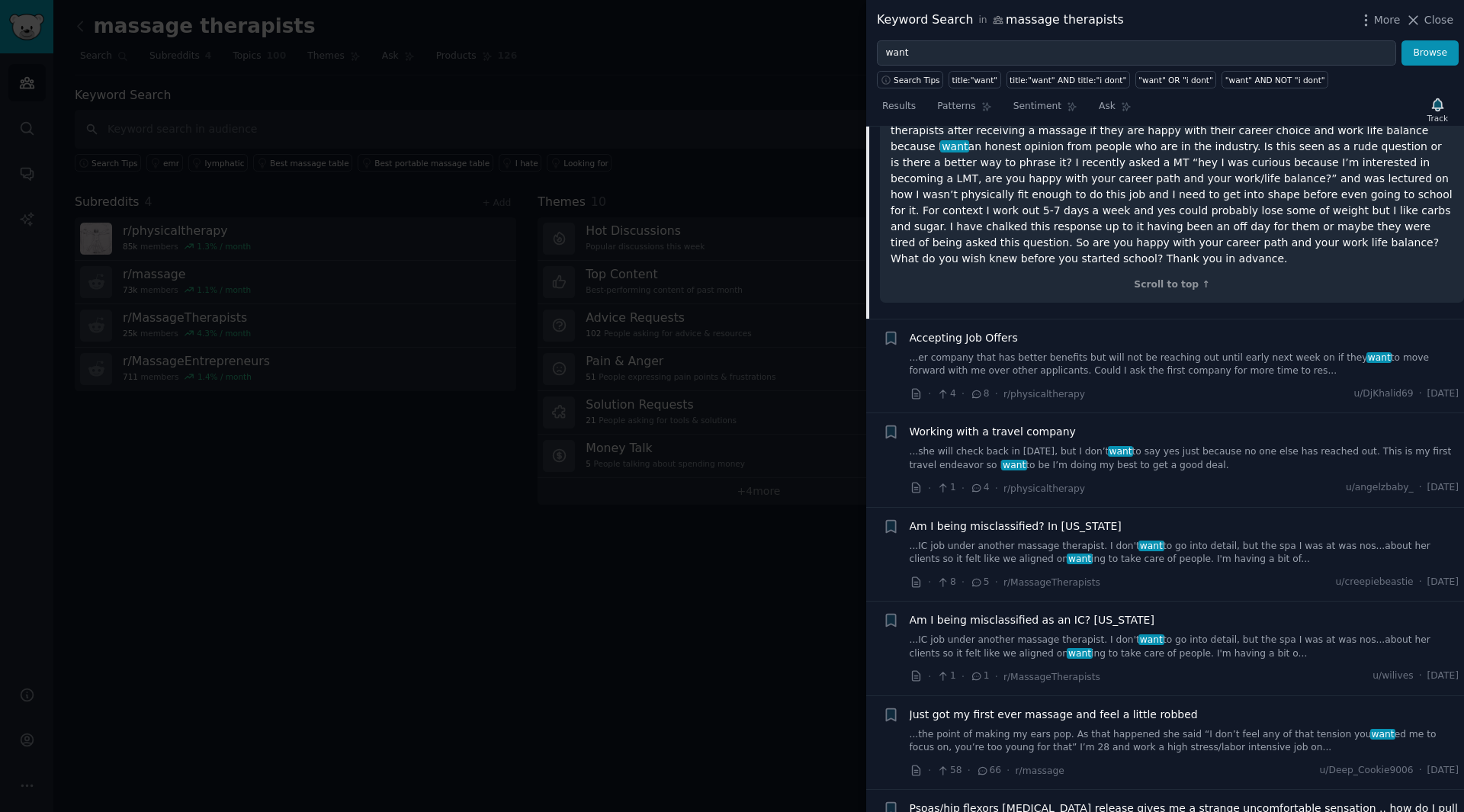
scroll to position [1311, 0]
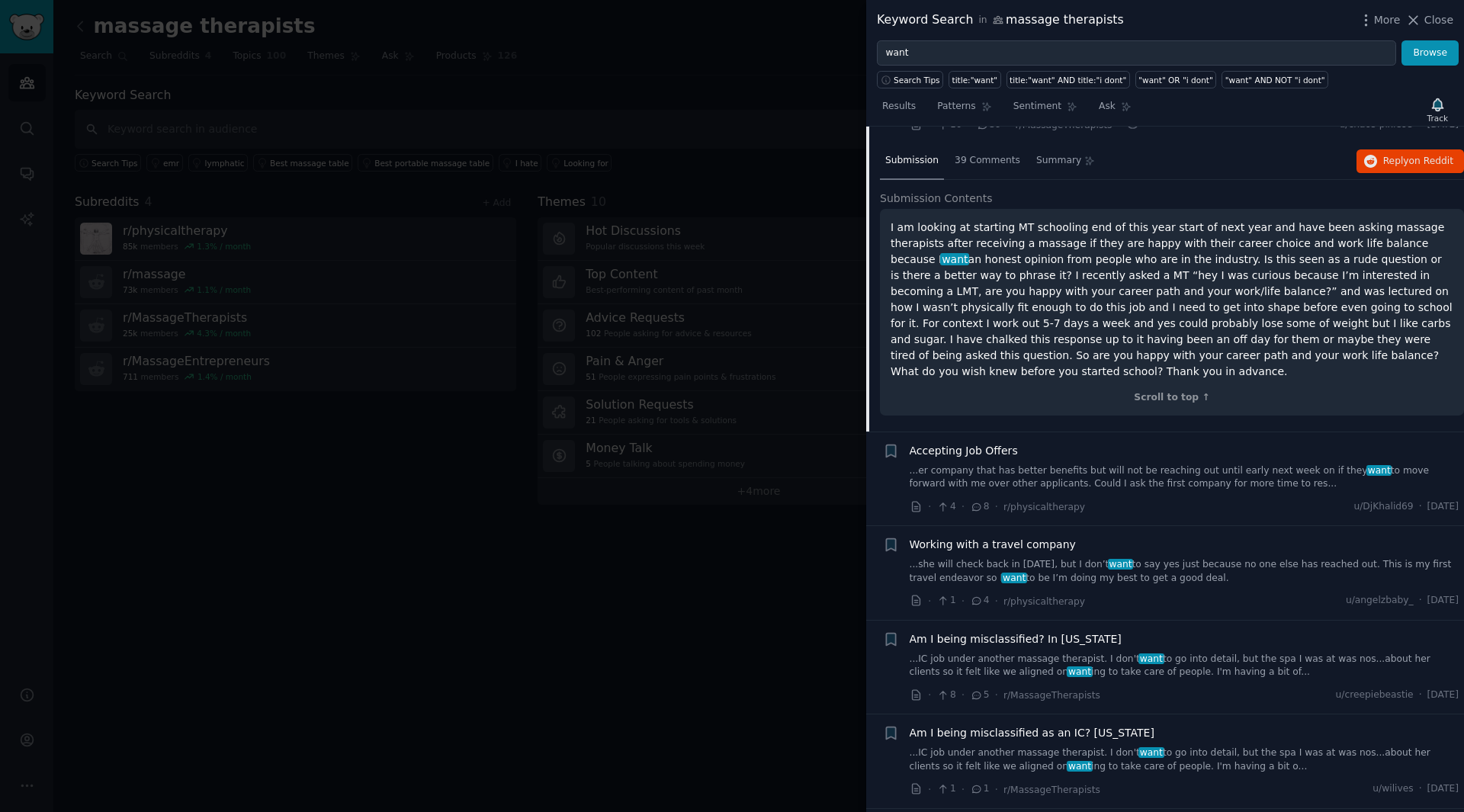
click at [1083, 366] on div "I am looking at starting MT schooling end of this year start of next year and h…" at bounding box center [1172, 313] width 584 height 207
drag, startPoint x: 1005, startPoint y: 190, endPoint x: 1003, endPoint y: 201, distance: 11.2
click at [1004, 197] on h2 "Submission Contents" at bounding box center [1172, 198] width 584 height 16
click at [979, 159] on span "39 Comments" at bounding box center [988, 161] width 66 height 14
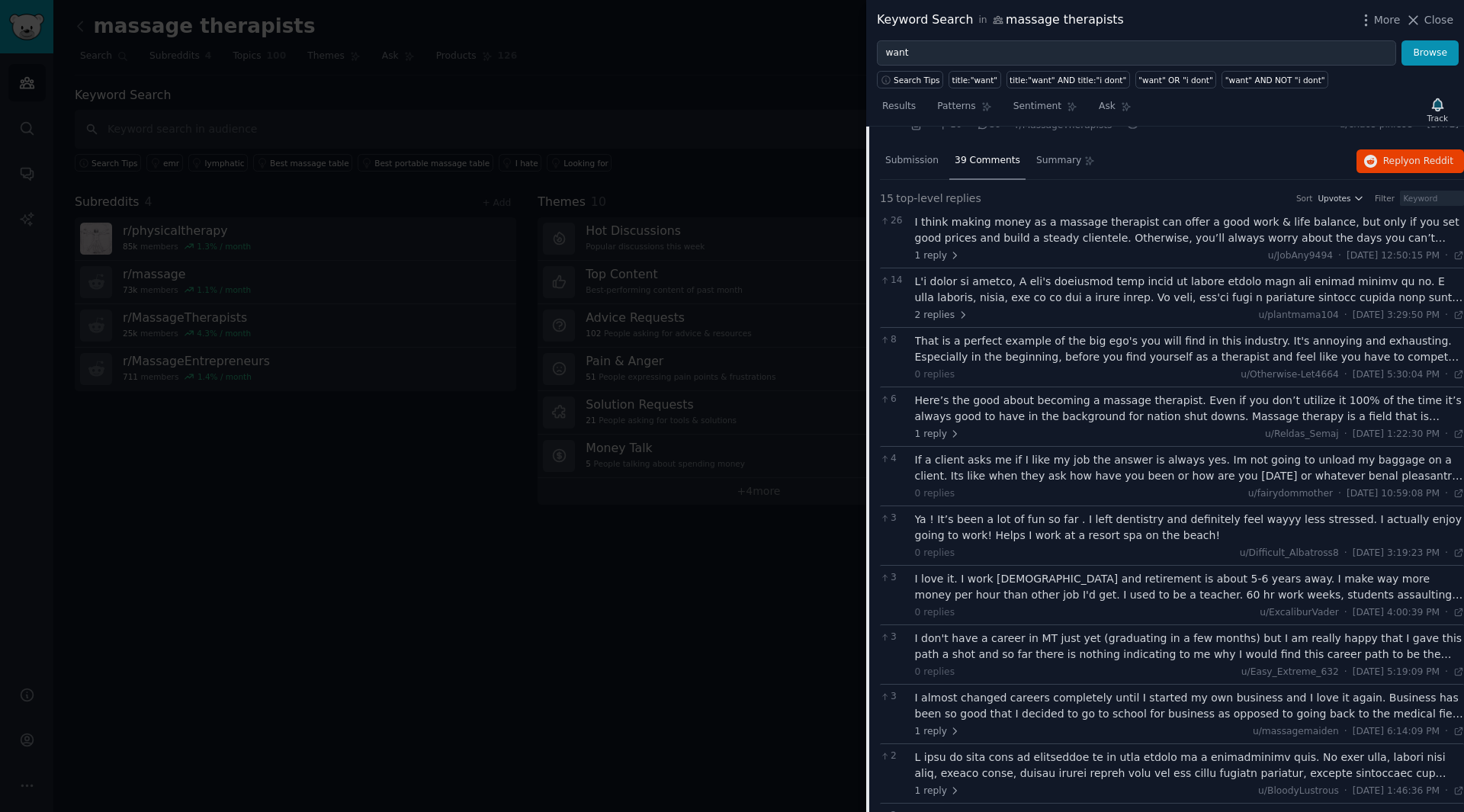
click at [747, 53] on div at bounding box center [732, 406] width 1464 height 812
